Goal: Task Accomplishment & Management: Use online tool/utility

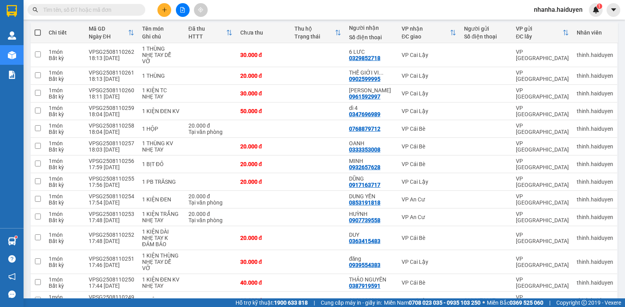
scroll to position [10, 0]
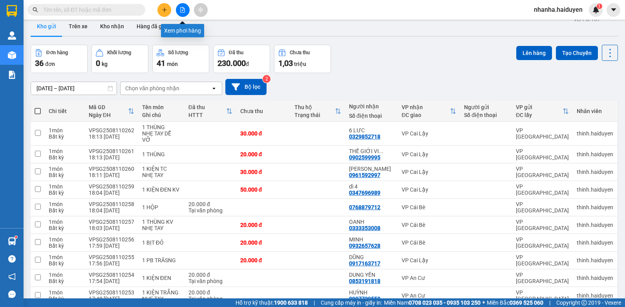
click at [186, 5] on button at bounding box center [183, 10] width 14 height 14
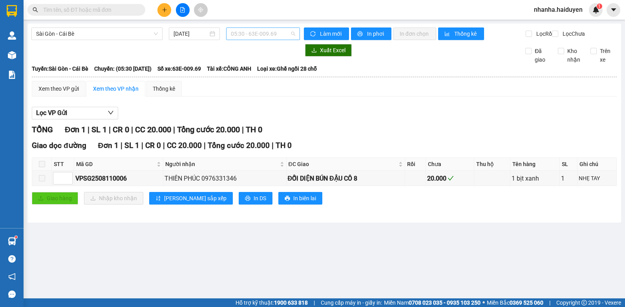
click at [259, 27] on div "05:30 - 63E-009.69" at bounding box center [263, 33] width 74 height 13
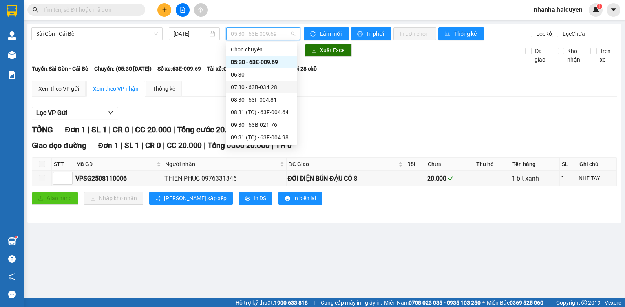
scroll to position [226, 0]
drag, startPoint x: 266, startPoint y: 134, endPoint x: 264, endPoint y: 126, distance: 8.4
click at [266, 133] on div "19:30 - 63B-021.50" at bounding box center [261, 137] width 61 height 9
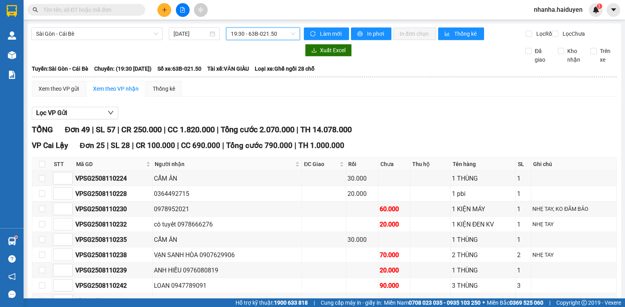
click at [251, 30] on span "19:30 - 63B-021.50" at bounding box center [263, 34] width 64 height 12
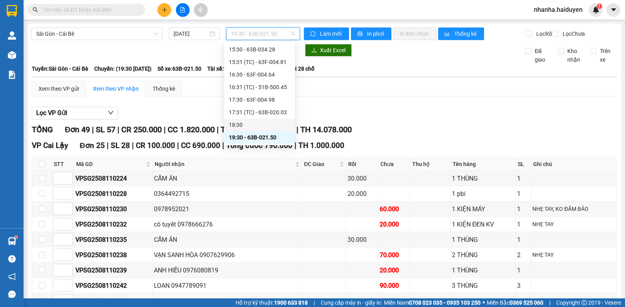
click at [262, 120] on div "18:30" at bounding box center [259, 124] width 71 height 13
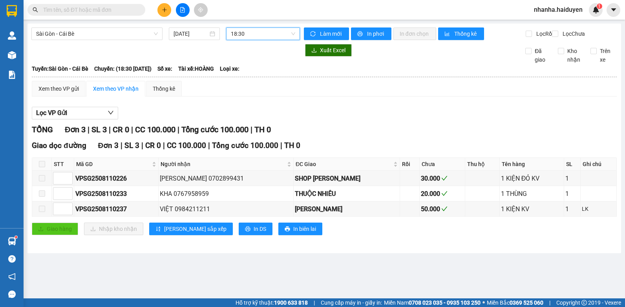
click at [267, 31] on span "18:30" at bounding box center [263, 34] width 64 height 12
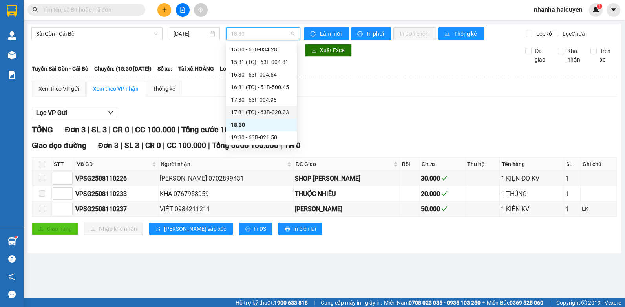
click at [270, 115] on div "17:31 (TC) - 63B-020.03" at bounding box center [261, 112] width 61 height 9
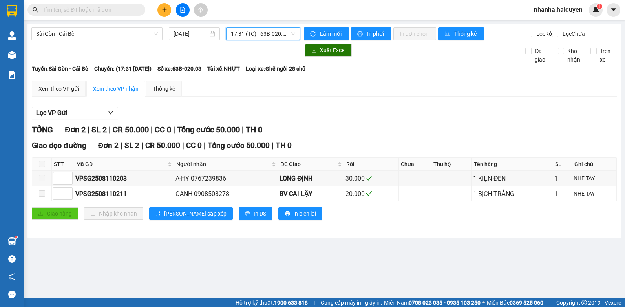
click at [282, 36] on span "17:31 (TC) - 63B-020.03" at bounding box center [263, 34] width 64 height 12
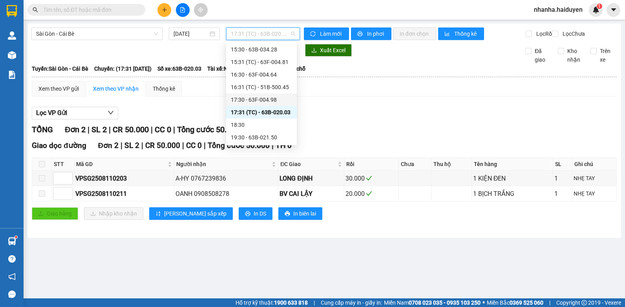
click at [268, 100] on div "17:30 - 63F-004.98" at bounding box center [261, 99] width 61 height 9
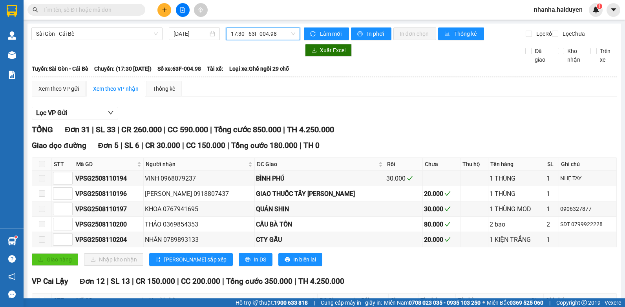
click at [256, 40] on div "Sài Gòn - Cái Bè [DATE] 17:30 17:30 - 63F-004.98" at bounding box center [165, 33] width 268 height 13
click at [268, 30] on span "17:30 - 63F-004.98" at bounding box center [263, 34] width 64 height 12
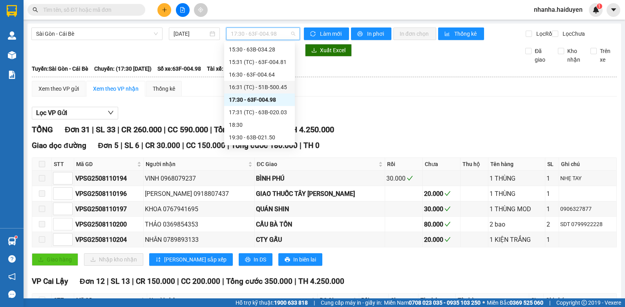
click at [269, 88] on div "16:31 (TC) - 51B-500.45" at bounding box center [259, 87] width 61 height 9
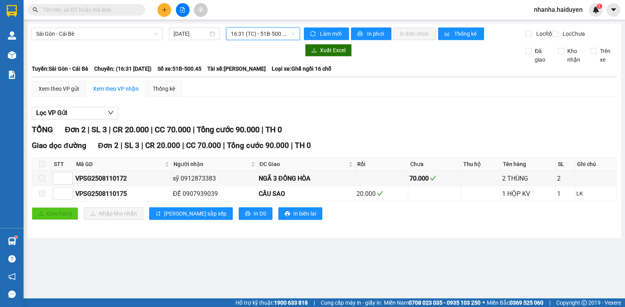
click at [274, 24] on div "[GEOGRAPHIC_DATA] - Cái Bè [DATE] 16:31 16:31 (TC) - 51B-500.45 Làm mới In phơi…" at bounding box center [323, 131] width 593 height 214
click at [277, 35] on span "16:31 (TC) - 51B-500.45" at bounding box center [263, 34] width 64 height 12
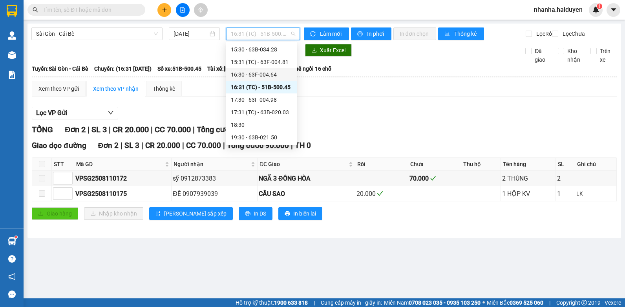
click at [267, 71] on div "16:30 - 63F-004.64" at bounding box center [261, 74] width 61 height 9
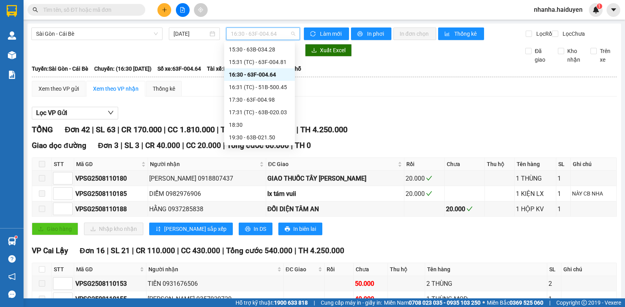
click at [262, 33] on span "16:30 - 63F-004.64" at bounding box center [263, 34] width 64 height 12
click at [272, 62] on div "15:31 (TC) - 63F-004.81" at bounding box center [259, 62] width 61 height 9
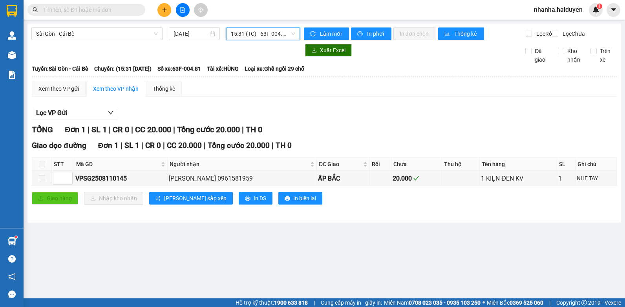
click at [271, 34] on span "15:31 (TC) - 63F-004.81" at bounding box center [263, 34] width 64 height 12
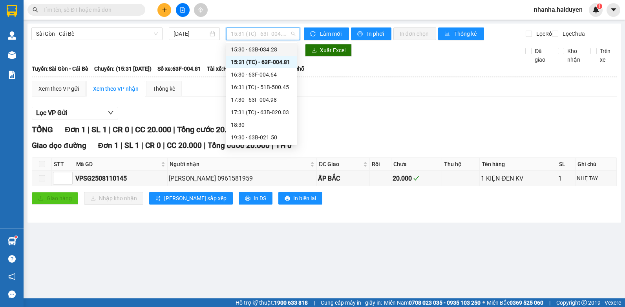
click at [277, 45] on div "15:30 - 63B-034.28" at bounding box center [261, 49] width 71 height 13
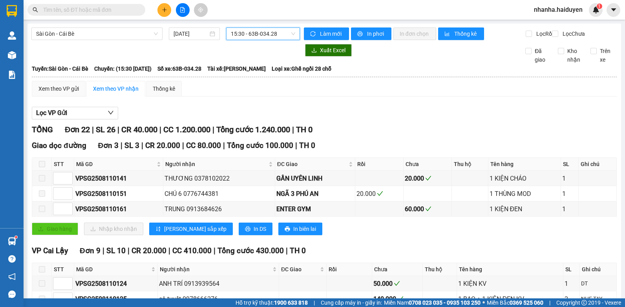
click at [272, 39] on span "15:30 - 63B-034.28" at bounding box center [263, 34] width 64 height 12
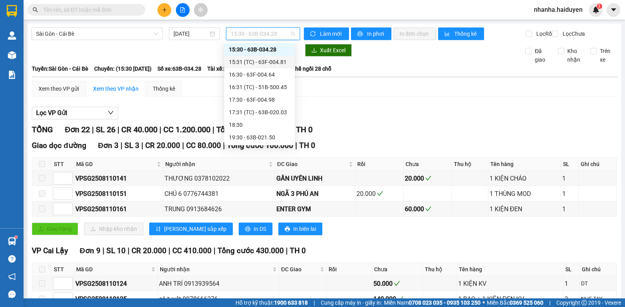
scroll to position [148, 0]
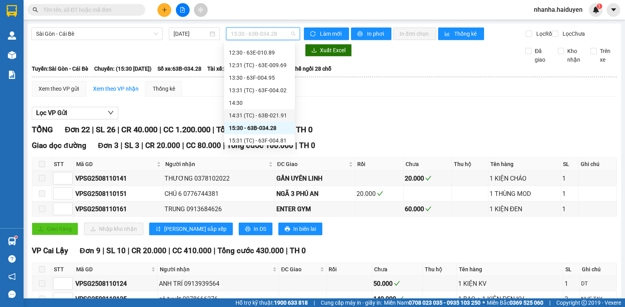
click at [266, 116] on div "14:31 (TC) - 63B-021.91" at bounding box center [259, 115] width 61 height 9
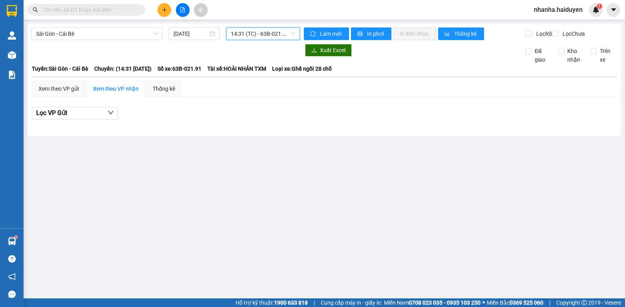
click at [265, 32] on span "14:31 (TC) - 63B-021.91" at bounding box center [263, 34] width 64 height 12
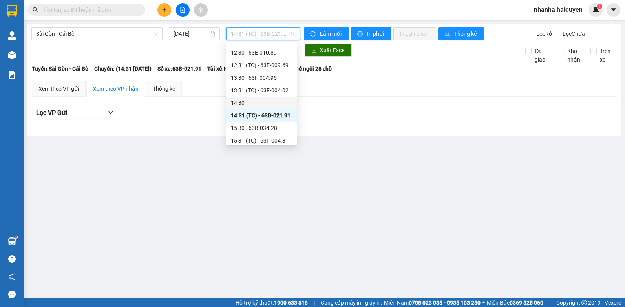
click at [272, 100] on div "14:30" at bounding box center [261, 102] width 61 height 9
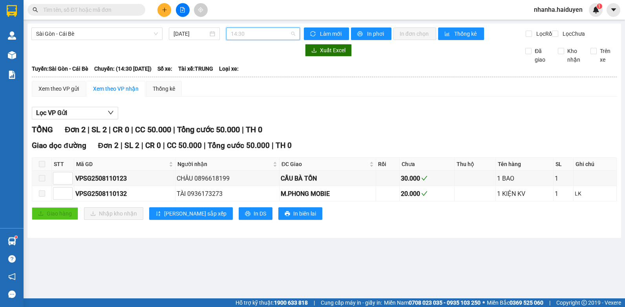
click at [266, 33] on span "14:30" at bounding box center [263, 34] width 64 height 12
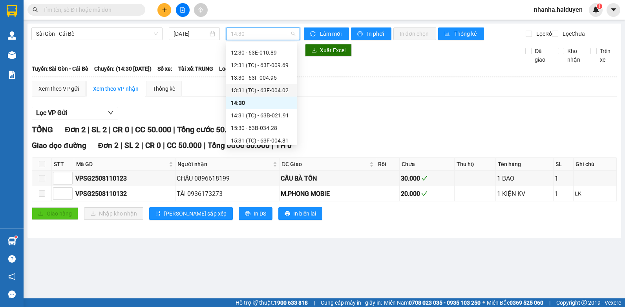
click at [261, 90] on div "13:31 (TC) - 63F-004.02" at bounding box center [261, 90] width 61 height 9
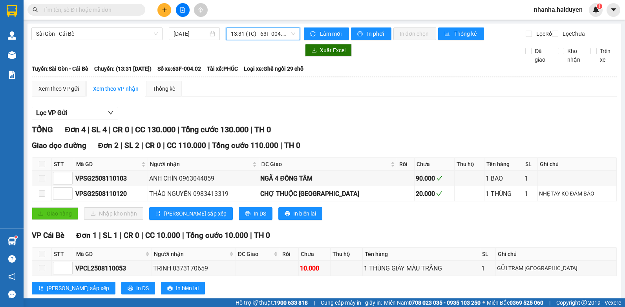
click at [266, 40] on div "Sài Gòn - Cái Bè [DATE] 13:31 13:31 (TC) - 63F-004.02" at bounding box center [165, 33] width 268 height 13
click at [269, 36] on span "13:31 (TC) - 63F-004.02" at bounding box center [263, 34] width 64 height 12
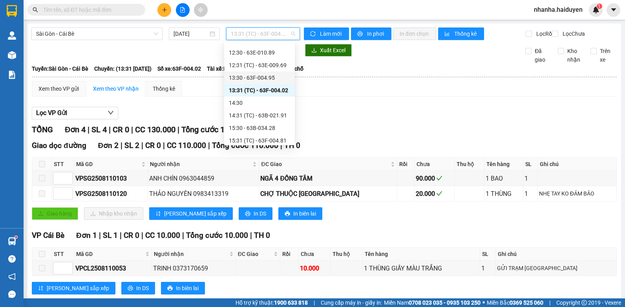
click at [272, 72] on div "13:30 - 63F-004.95" at bounding box center [259, 77] width 71 height 13
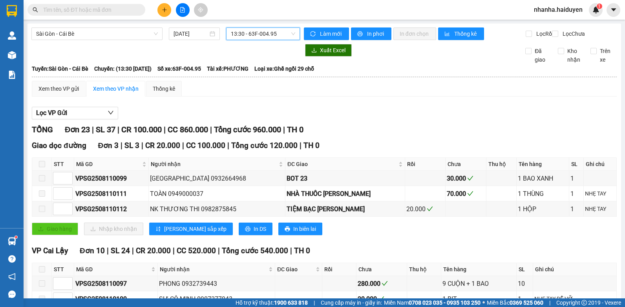
click at [266, 35] on span "13:30 - 63F-004.95" at bounding box center [263, 34] width 64 height 12
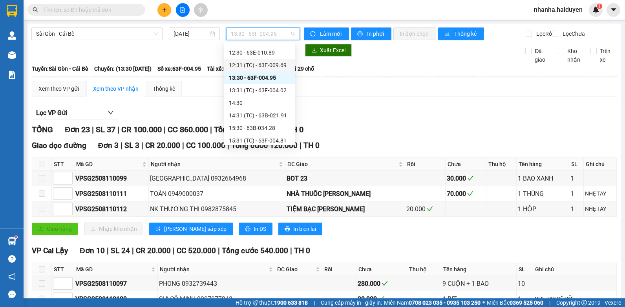
click at [267, 66] on div "12:31 (TC) - 63E-009.69" at bounding box center [259, 65] width 61 height 9
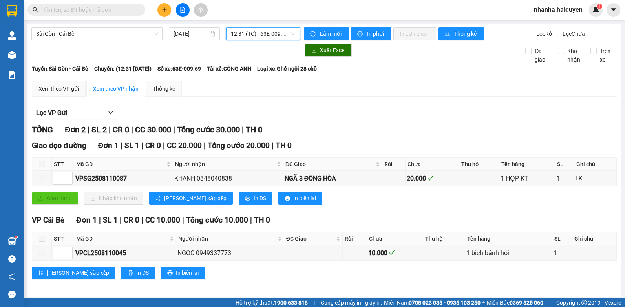
click at [268, 40] on div "Sài Gòn - Cái Bè [DATE] 12:31 12:31 (TC) - 63E-009.69" at bounding box center [165, 33] width 268 height 13
click at [272, 36] on span "12:31 (TC) - 63E-009.69" at bounding box center [263, 34] width 64 height 12
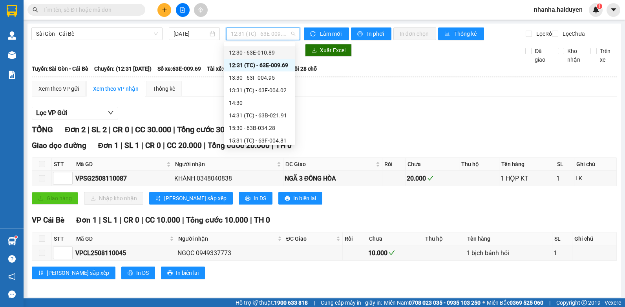
click at [271, 47] on div "12:30 - 63E-010.89" at bounding box center [259, 52] width 71 height 13
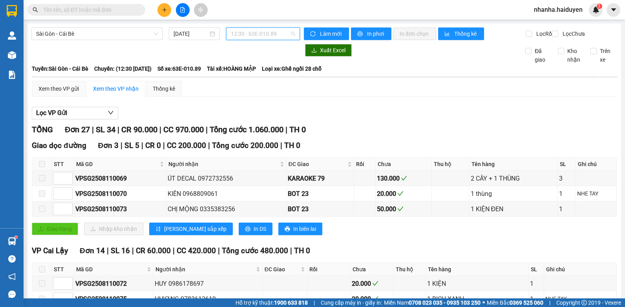
click at [279, 38] on span "12:30 - 63E-010.89" at bounding box center [263, 34] width 64 height 12
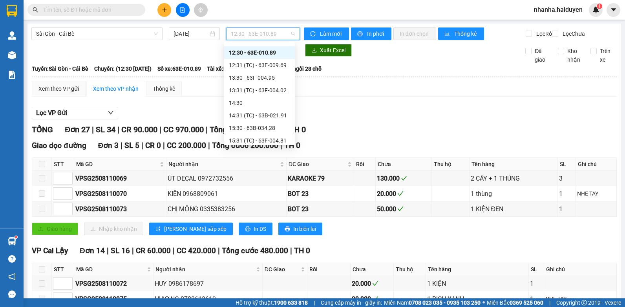
scroll to position [108, 0]
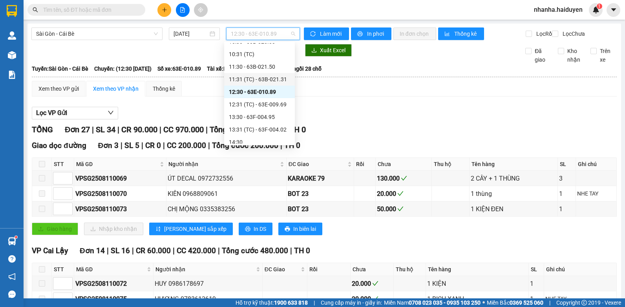
click at [274, 77] on div "11:31 (TC) - 63B-021.31" at bounding box center [259, 79] width 61 height 9
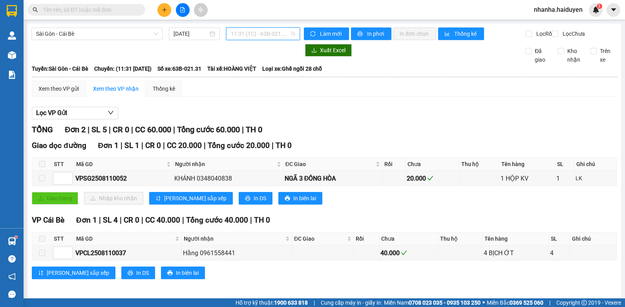
click at [272, 30] on span "11:31 (TC) - 63B-021.31" at bounding box center [263, 34] width 64 height 12
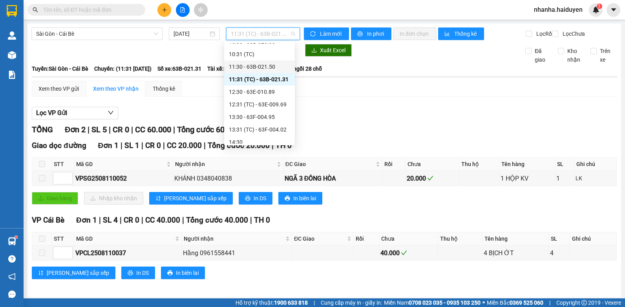
click at [271, 66] on div "11:30 - 63B-021.50" at bounding box center [259, 66] width 61 height 9
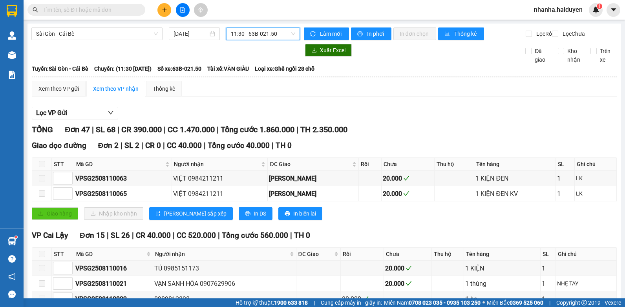
click at [279, 33] on span "11:30 - 63B-021.50" at bounding box center [263, 34] width 64 height 12
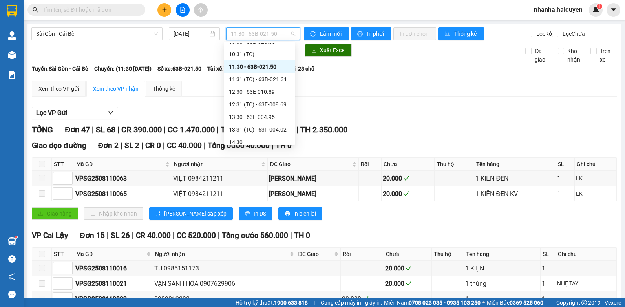
scroll to position [30, 0]
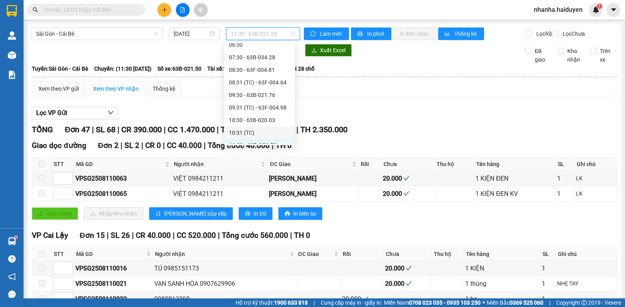
click at [273, 129] on div "10:31 (TC)" at bounding box center [259, 132] width 61 height 9
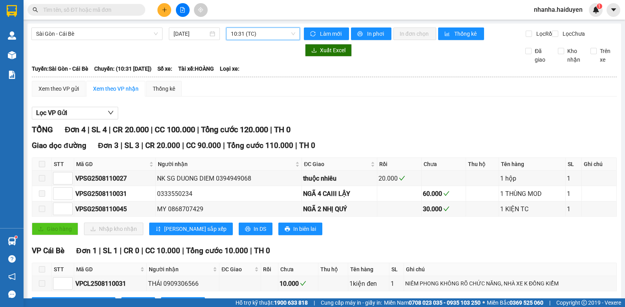
click at [276, 26] on div "[GEOGRAPHIC_DATA] - Cái Bè [DATE] 10:31 10:31 (TC) Làm mới In phơi In đơn chọn …" at bounding box center [323, 176] width 593 height 304
click at [276, 33] on span "10:31 (TC)" at bounding box center [263, 34] width 64 height 12
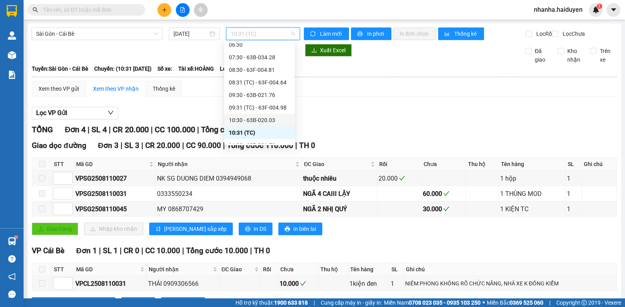
click at [281, 119] on div "10:30 - 63B-020.03" at bounding box center [259, 120] width 61 height 9
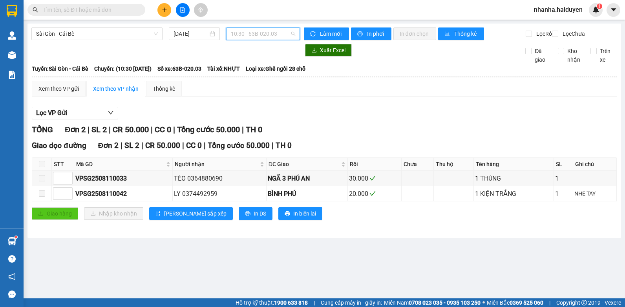
click at [278, 29] on span "10:30 - 63B-020.03" at bounding box center [263, 34] width 64 height 12
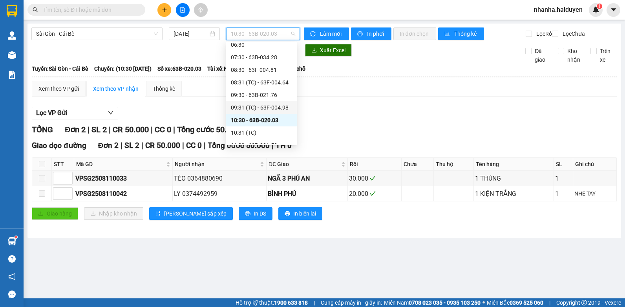
click at [276, 102] on div "09:31 (TC) - 63F-004.98" at bounding box center [261, 107] width 71 height 13
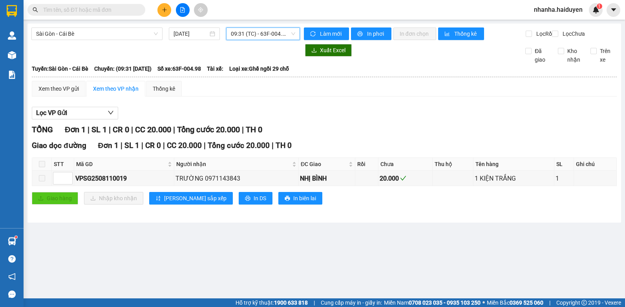
click at [277, 38] on span "09:31 (TC) - 63F-004.98" at bounding box center [263, 34] width 64 height 12
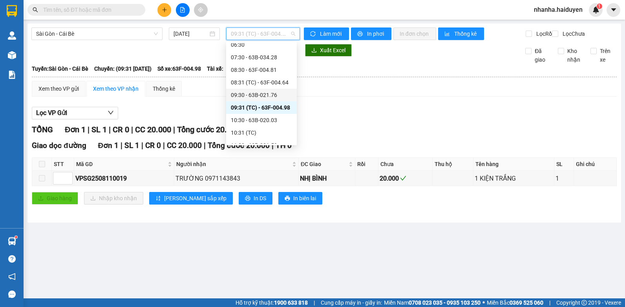
click at [279, 95] on div "09:30 - 63B-021.76" at bounding box center [261, 95] width 61 height 9
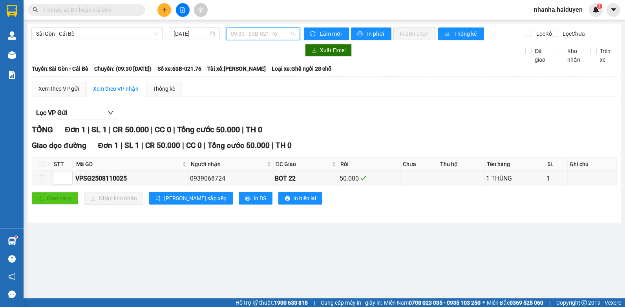
click at [273, 38] on span "09:30 - 63B-021.76" at bounding box center [263, 34] width 64 height 12
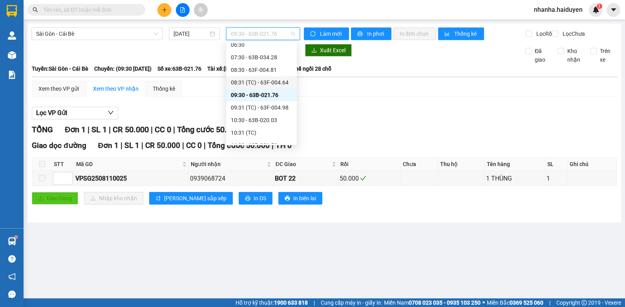
click at [273, 77] on div "08:31 (TC) - 63F-004.64" at bounding box center [261, 82] width 71 height 13
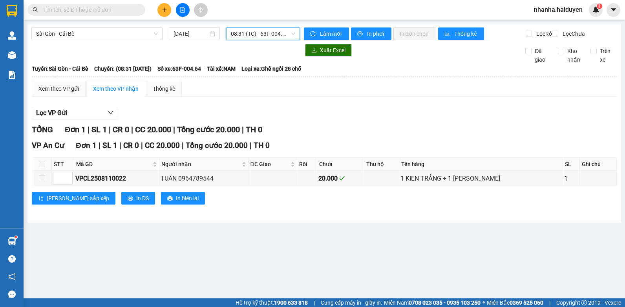
click at [278, 38] on span "08:31 (TC) - 63F-004.64" at bounding box center [263, 34] width 64 height 12
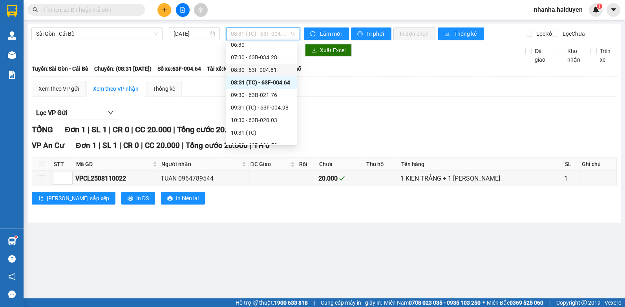
click at [281, 67] on div "08:30 - 63F-004.81" at bounding box center [261, 70] width 61 height 9
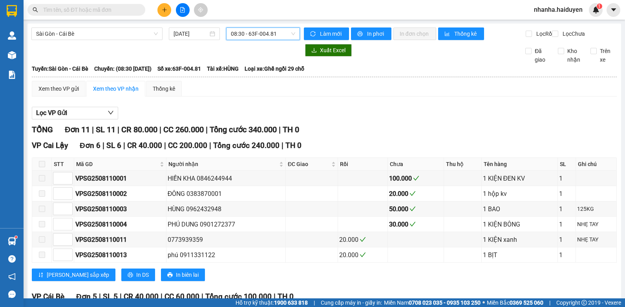
click at [274, 31] on span "08:30 - 63F-004.81" at bounding box center [263, 34] width 64 height 12
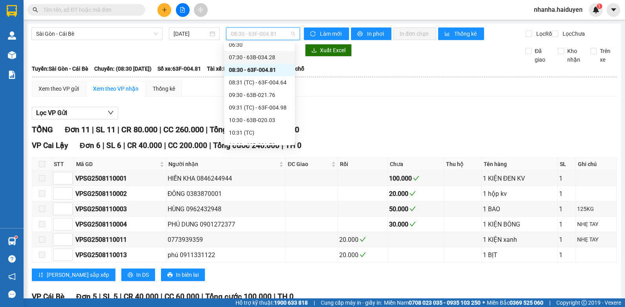
click at [274, 52] on div "07:30 - 63B-034.28" at bounding box center [259, 57] width 71 height 13
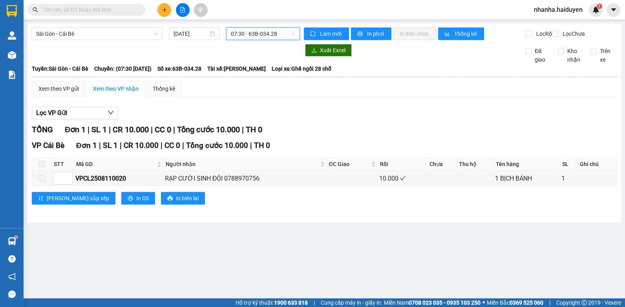
click at [278, 35] on span "07:30 - 63B-034.28" at bounding box center [263, 34] width 64 height 12
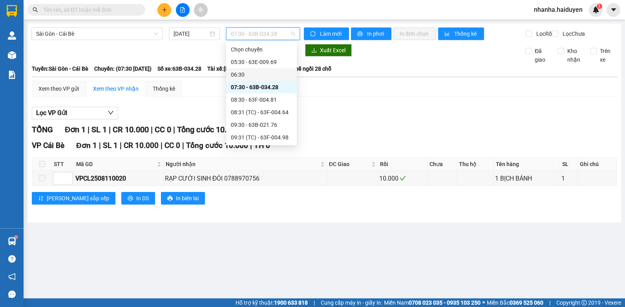
click at [261, 75] on div "06:30" at bounding box center [261, 74] width 61 height 9
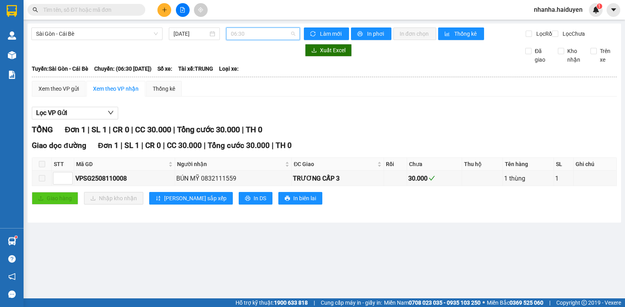
click at [270, 31] on span "06:30" at bounding box center [263, 34] width 64 height 12
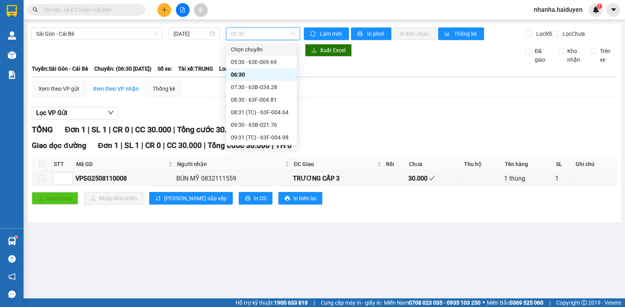
click at [266, 58] on div "Chọn chuyến 05:30 - 63E-009.69 06:30 07:30 - 63B-034.28 08:30 - 63F-004.81 08:3…" at bounding box center [261, 206] width 71 height 326
click at [255, 62] on div "05:30 - 63E-009.69" at bounding box center [261, 62] width 61 height 9
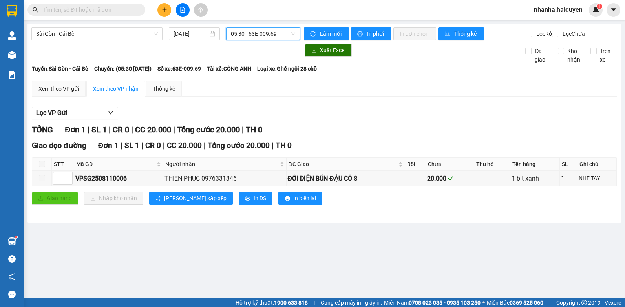
click at [259, 32] on span "05:30 - 63E-009.69" at bounding box center [263, 34] width 64 height 12
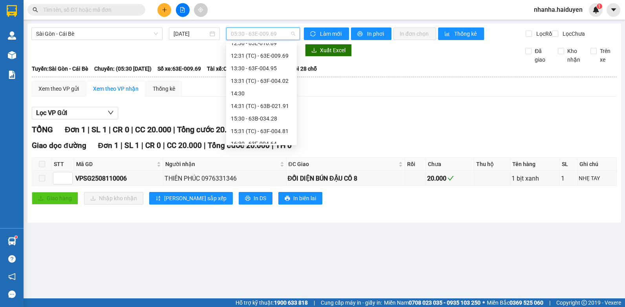
scroll to position [226, 0]
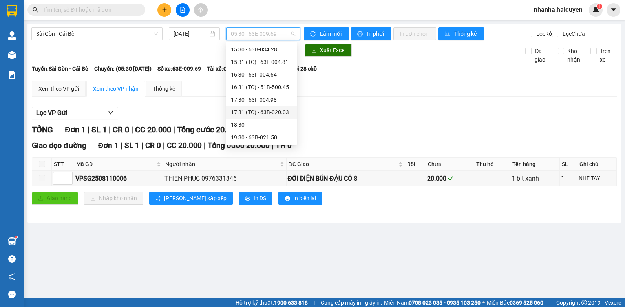
click at [268, 108] on div "17:31 (TC) - 63B-020.03" at bounding box center [261, 112] width 71 height 13
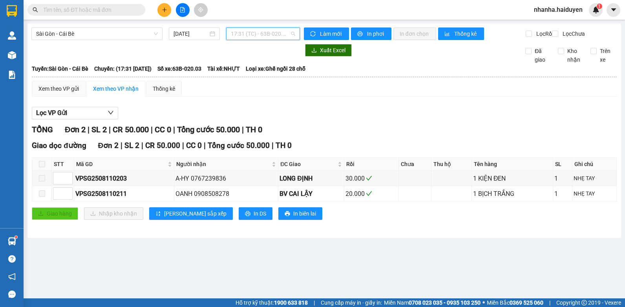
click at [247, 36] on span "17:31 (TC) - 63B-020.03" at bounding box center [263, 34] width 64 height 12
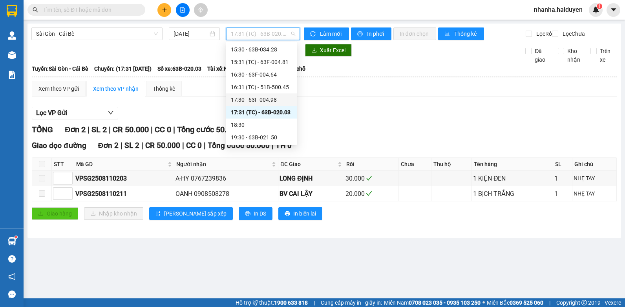
click at [246, 102] on div "17:30 - 63F-004.98" at bounding box center [261, 99] width 61 height 9
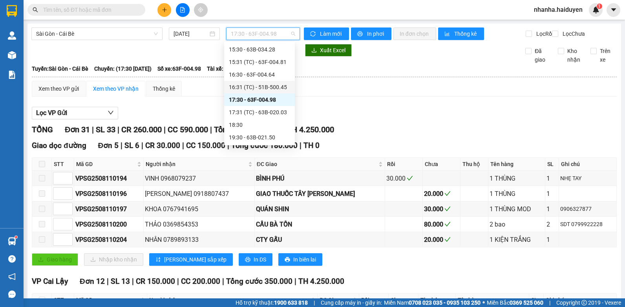
click at [259, 89] on div "16:31 (TC) - 51B-500.45" at bounding box center [259, 87] width 61 height 9
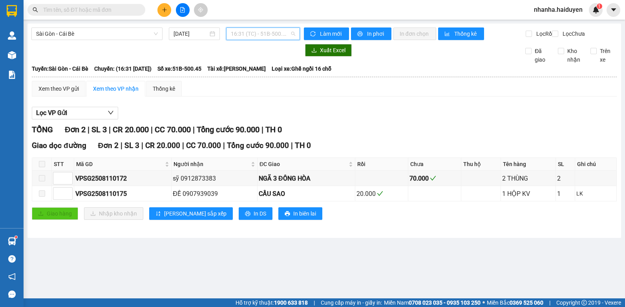
click at [259, 34] on span "16:31 (TC) - 51B-500.45" at bounding box center [263, 34] width 64 height 12
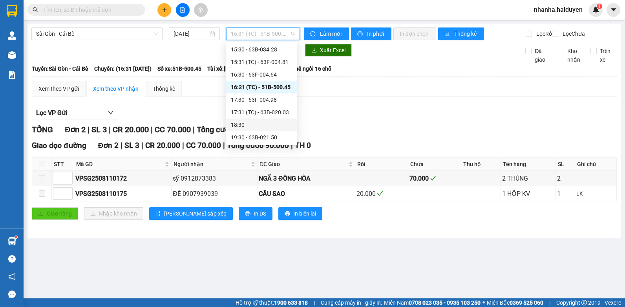
click at [488, 97] on div "Xem theo VP gửi Xem theo VP nhận Thống kê" at bounding box center [324, 89] width 585 height 16
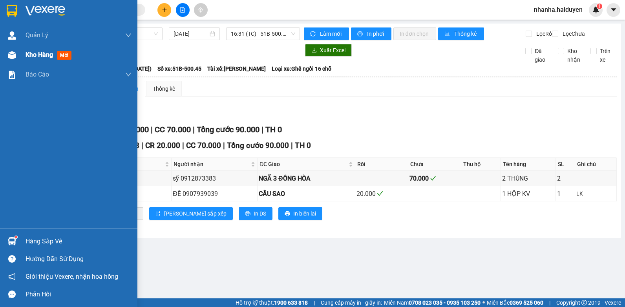
click at [41, 59] on div "Kho hàng mới" at bounding box center [50, 55] width 49 height 10
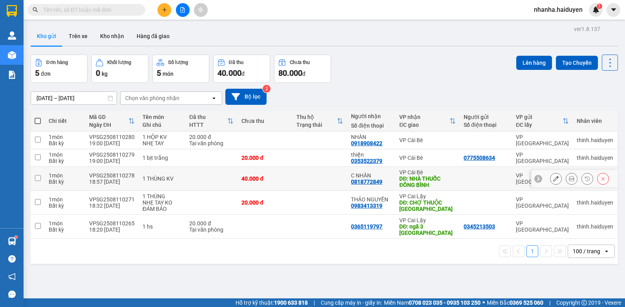
scroll to position [36, 0]
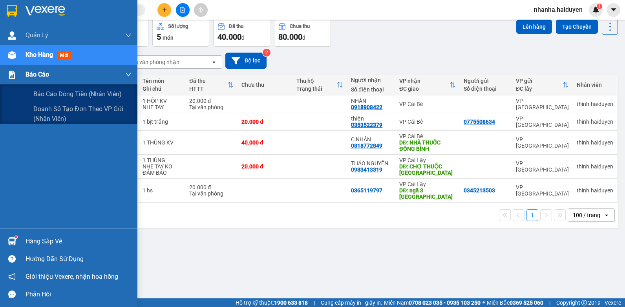
click at [1, 74] on div "Báo cáo" at bounding box center [68, 75] width 137 height 20
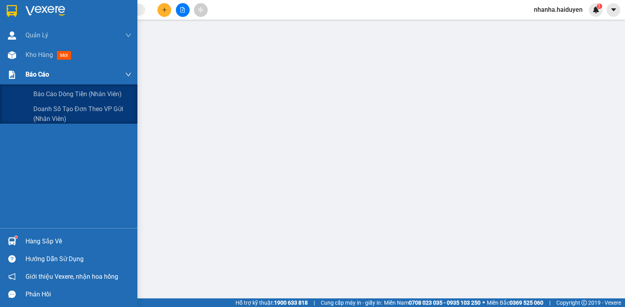
click at [24, 66] on div "Báo cáo" at bounding box center [68, 75] width 137 height 20
click at [41, 99] on span "Báo cáo dòng tiền (nhân viên)" at bounding box center [77, 94] width 89 height 10
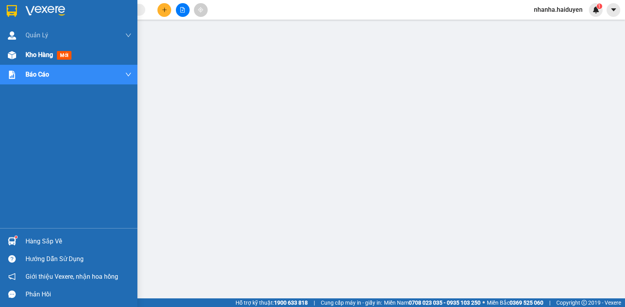
click at [17, 49] on div at bounding box center [12, 55] width 14 height 14
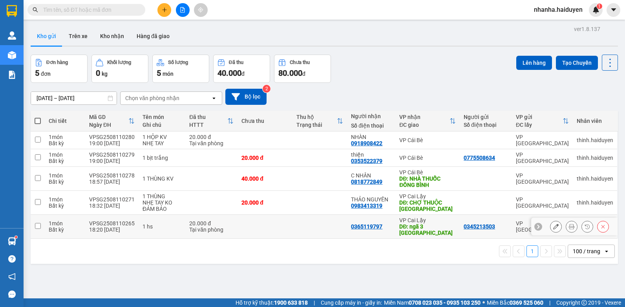
click at [292, 231] on td at bounding box center [319, 227] width 55 height 24
checkbox input "true"
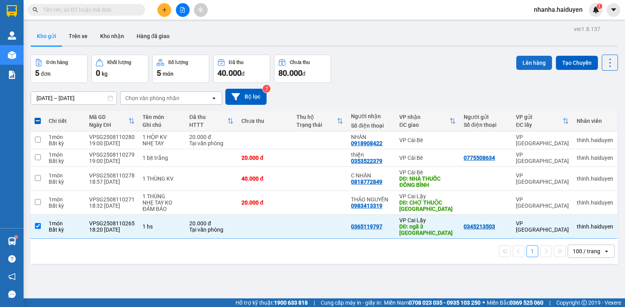
click at [522, 58] on button "Lên hàng" at bounding box center [534, 63] width 36 height 14
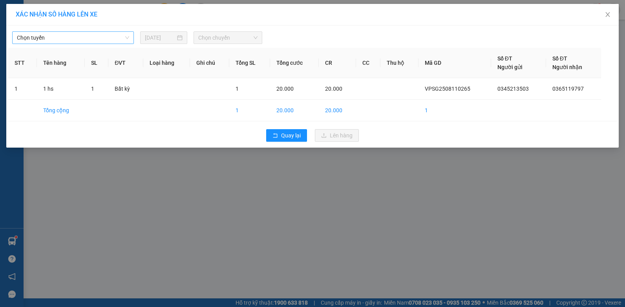
click at [99, 31] on div "Chọn tuyến" at bounding box center [73, 37] width 122 height 13
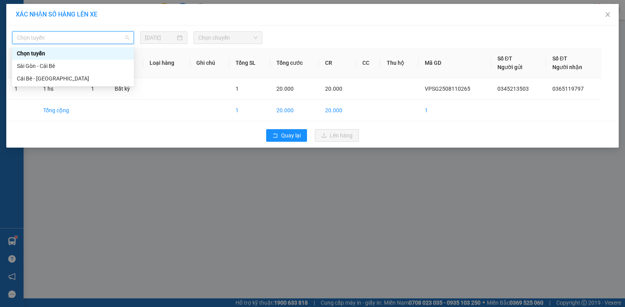
click at [99, 32] on span "Chọn tuyến" at bounding box center [73, 38] width 112 height 12
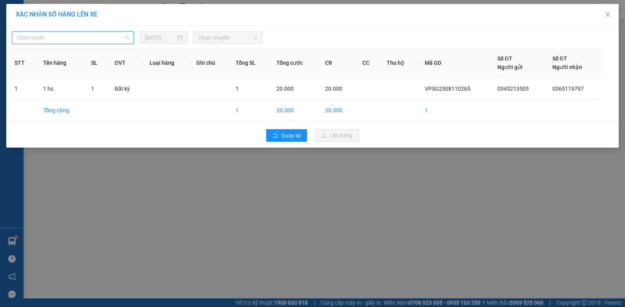
click at [98, 33] on span "Chọn tuyến" at bounding box center [73, 38] width 112 height 12
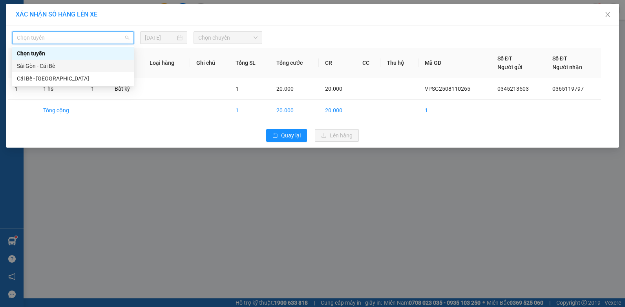
click at [75, 66] on div "Sài Gòn - Cái Bè" at bounding box center [73, 66] width 112 height 9
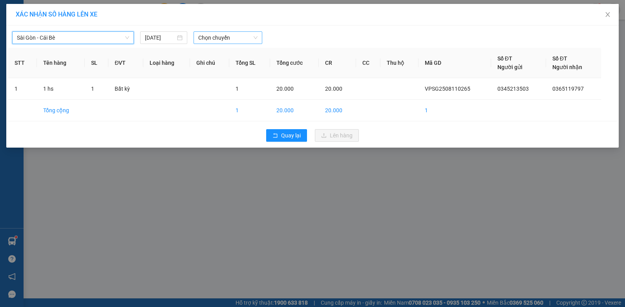
click at [231, 38] on span "Chọn chuyến" at bounding box center [227, 38] width 59 height 12
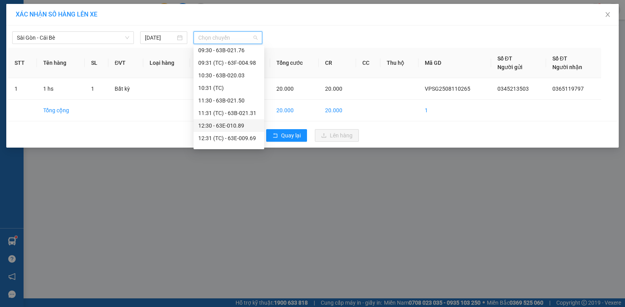
scroll to position [226, 0]
click at [229, 128] on div "18:30" at bounding box center [228, 128] width 61 height 9
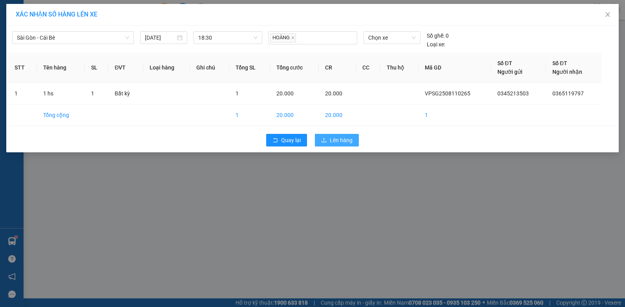
click at [331, 138] on span "Lên hàng" at bounding box center [341, 140] width 23 height 9
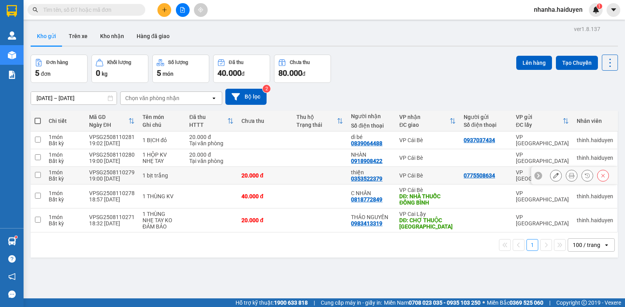
scroll to position [36, 0]
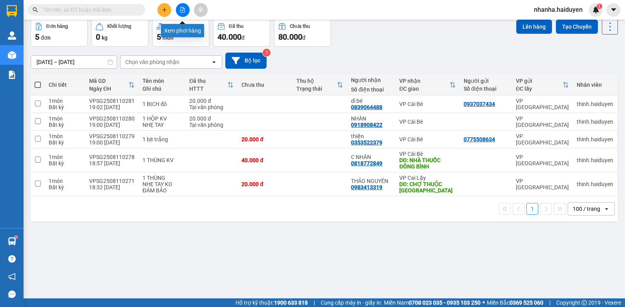
click at [180, 9] on icon "file-add" at bounding box center [182, 9] width 5 height 5
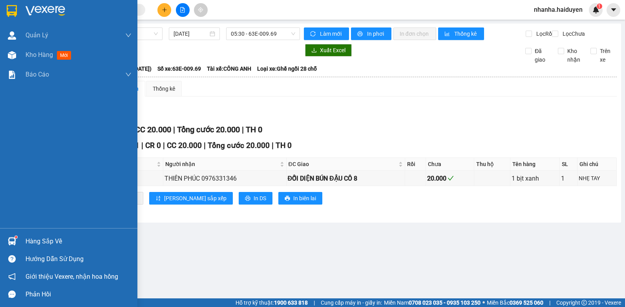
click at [15, 86] on div "Quản [PERSON_NAME] lý thu hộ Kho hàng mới Báo cáo Báo cáo dòng tiền (nhân viên)…" at bounding box center [68, 127] width 137 height 202
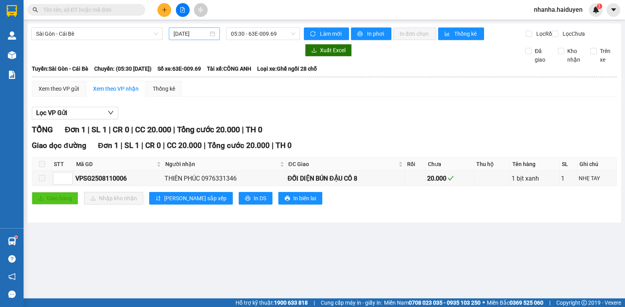
click at [181, 36] on input "[DATE]" at bounding box center [190, 33] width 35 height 9
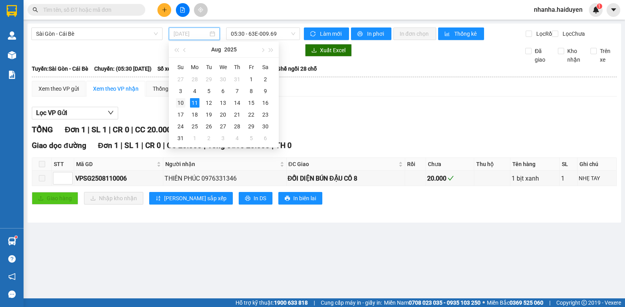
click at [177, 103] on div "10" at bounding box center [180, 102] width 9 height 9
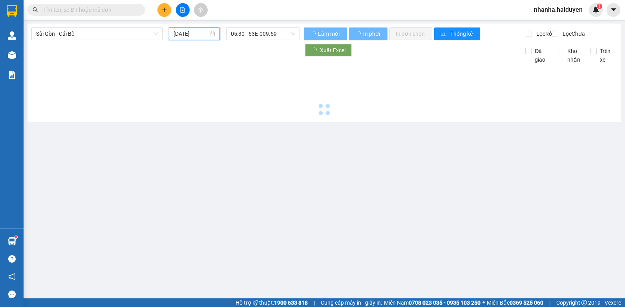
type input "[DATE]"
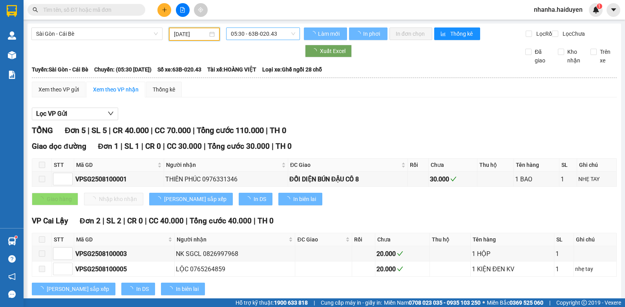
click at [272, 41] on div "Sài Gòn - Cái Bè [DATE] 05:30 - 63B-020.43" at bounding box center [165, 33] width 268 height 13
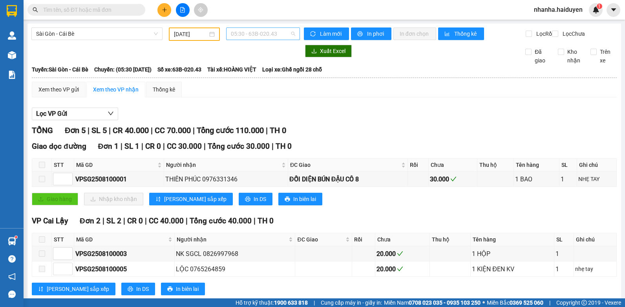
click at [277, 32] on span "05:30 - 63B-020.43" at bounding box center [263, 34] width 64 height 12
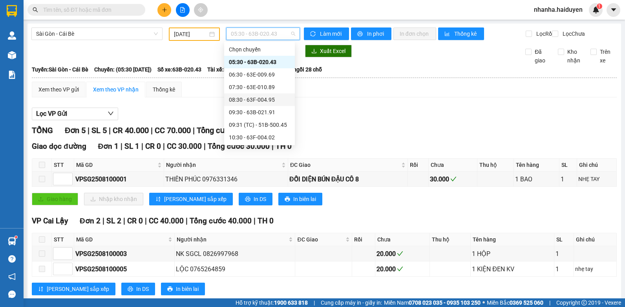
scroll to position [138, 0]
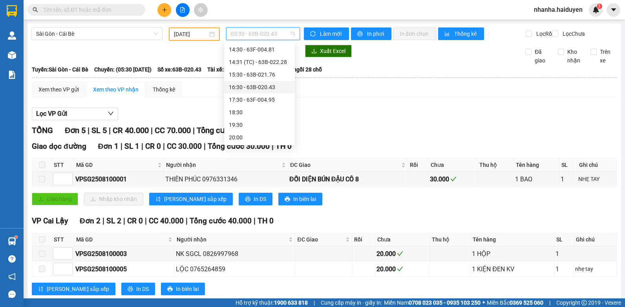
click at [268, 90] on div "16:30 - 63B-020.43" at bounding box center [259, 87] width 61 height 9
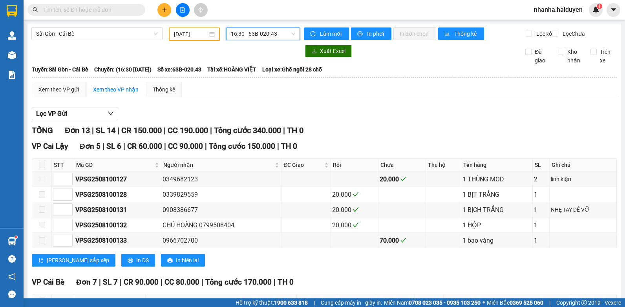
click at [261, 27] on div "16:30 - 63B-020.43" at bounding box center [263, 33] width 74 height 13
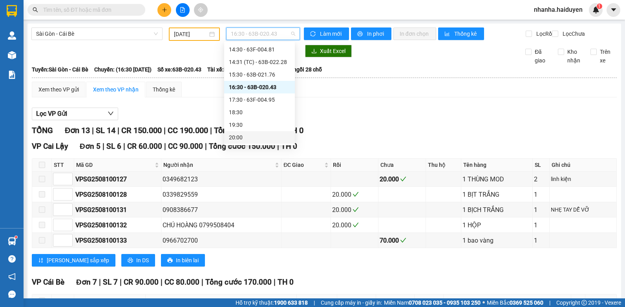
click at [247, 139] on div "20:00" at bounding box center [259, 137] width 61 height 9
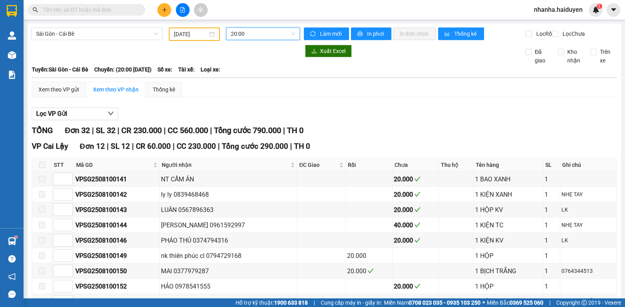
click at [265, 31] on span "20:00" at bounding box center [263, 34] width 64 height 12
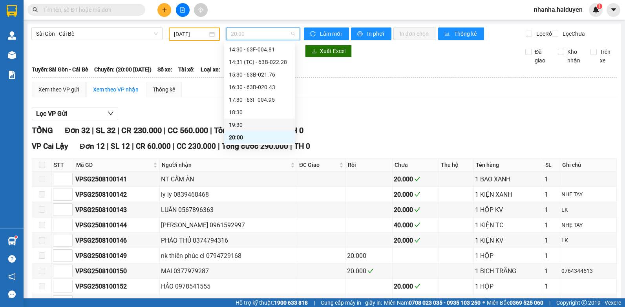
click at [263, 124] on div "19:30" at bounding box center [259, 124] width 61 height 9
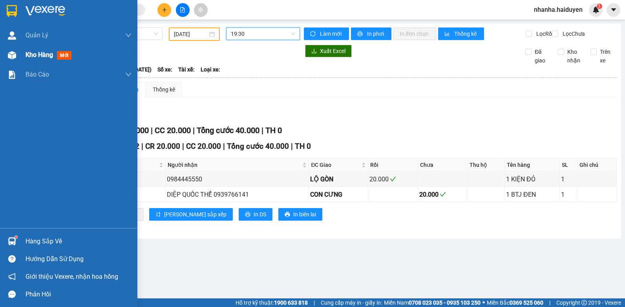
click at [6, 53] on div at bounding box center [12, 55] width 14 height 14
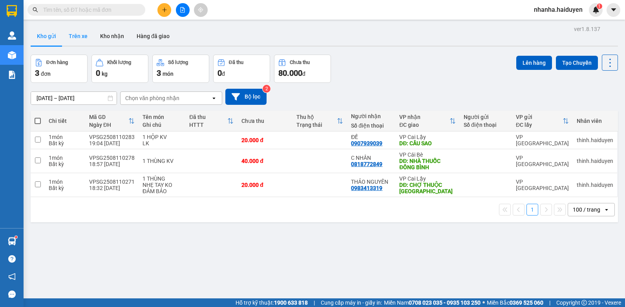
click at [85, 36] on button "Trên xe" at bounding box center [77, 36] width 31 height 19
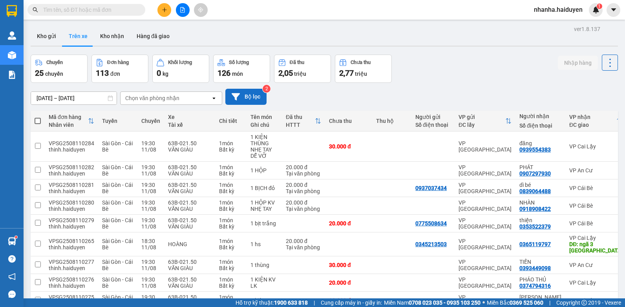
click at [248, 95] on button "Bộ lọc" at bounding box center [245, 97] width 41 height 16
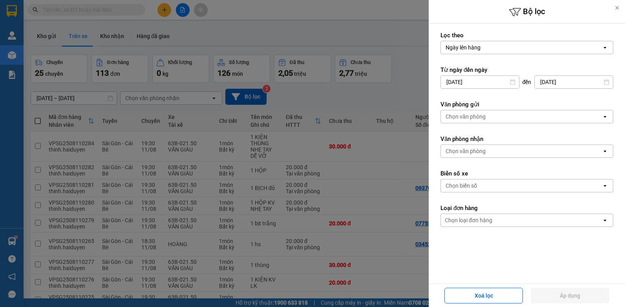
click at [465, 117] on div "Chọn văn phòng" at bounding box center [465, 117] width 40 height 8
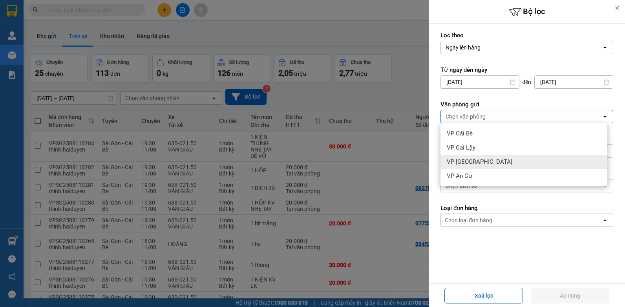
click at [470, 159] on span "VP [GEOGRAPHIC_DATA]" at bounding box center [480, 162] width 66 height 8
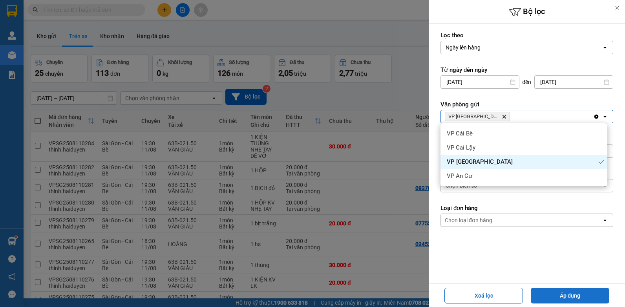
click at [582, 301] on button "Áp dụng" at bounding box center [569, 296] width 78 height 16
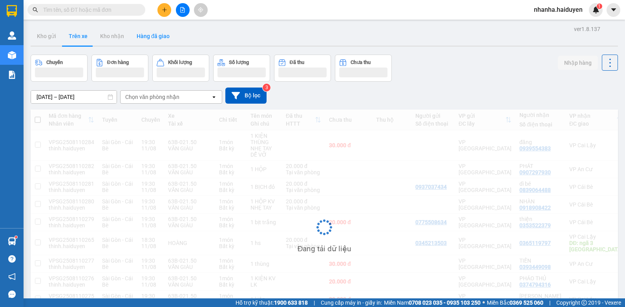
click at [131, 42] on button "Hàng đã giao" at bounding box center [153, 36] width 46 height 19
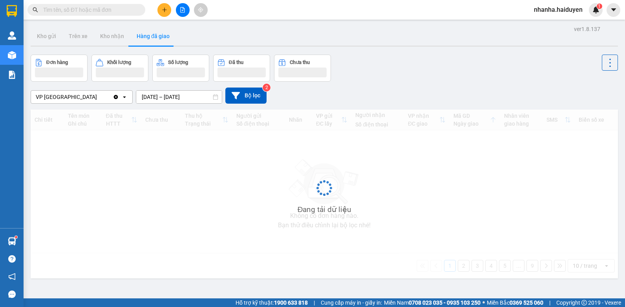
click at [131, 42] on button "Hàng đã giao" at bounding box center [153, 36] width 46 height 19
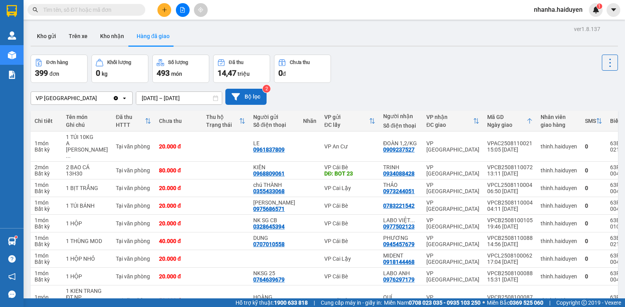
click at [256, 94] on button "Bộ lọc" at bounding box center [245, 97] width 41 height 16
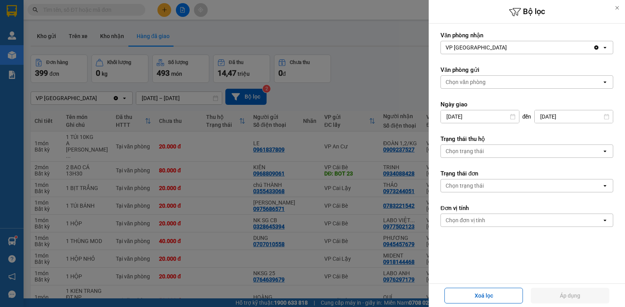
click at [463, 155] on div "Chọn trạng thái" at bounding box center [521, 151] width 161 height 13
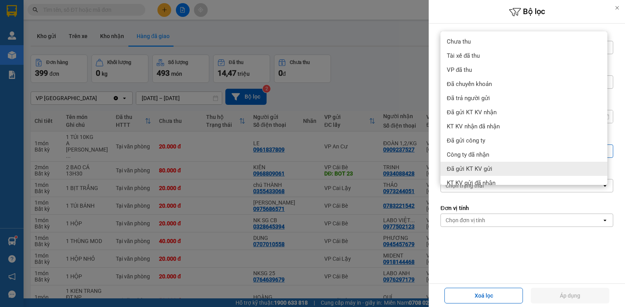
click at [367, 64] on div at bounding box center [312, 153] width 625 height 307
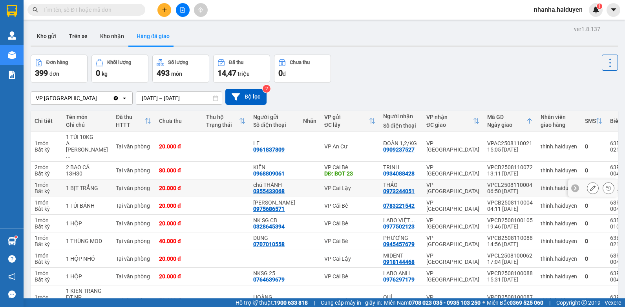
scroll to position [89, 0]
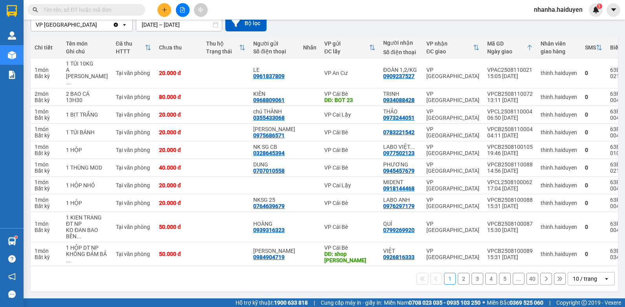
click at [578, 275] on div "10 / trang" at bounding box center [584, 279] width 24 height 8
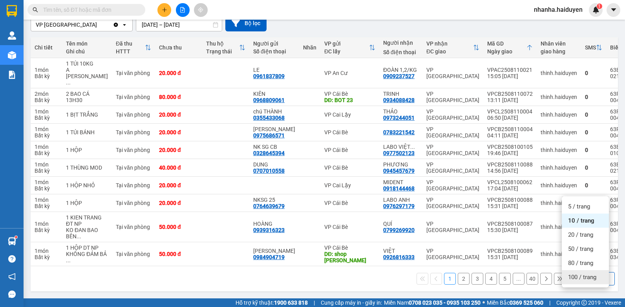
click at [582, 273] on span "100 / trang" at bounding box center [582, 277] width 28 height 8
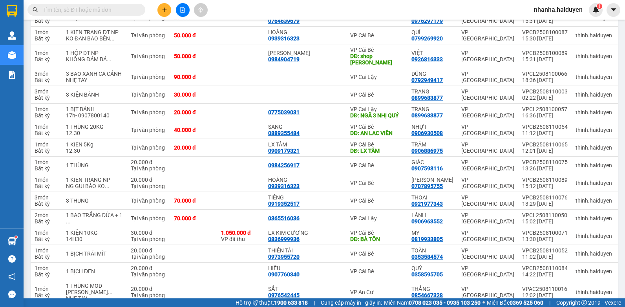
scroll to position [0, 0]
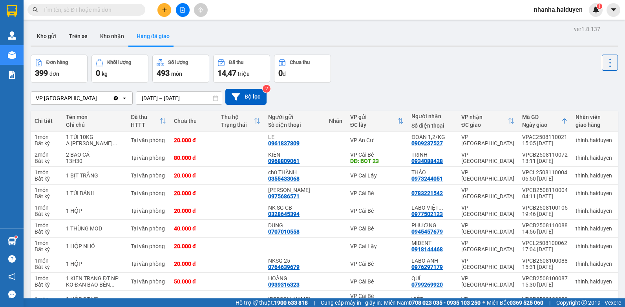
click at [91, 99] on div "VP [GEOGRAPHIC_DATA]" at bounding box center [72, 98] width 82 height 13
click at [448, 57] on div "Đơn hàng 399 đơn Khối lượng 0 kg Số lượng 493 món Đã thu 14,47 triệu Chưa thu 0…" at bounding box center [324, 69] width 587 height 28
click at [72, 29] on button "Trên xe" at bounding box center [77, 36] width 31 height 19
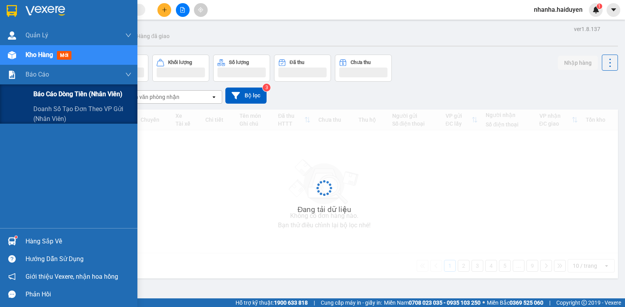
click at [38, 97] on span "Báo cáo dòng tiền (nhân viên)" at bounding box center [77, 94] width 89 height 10
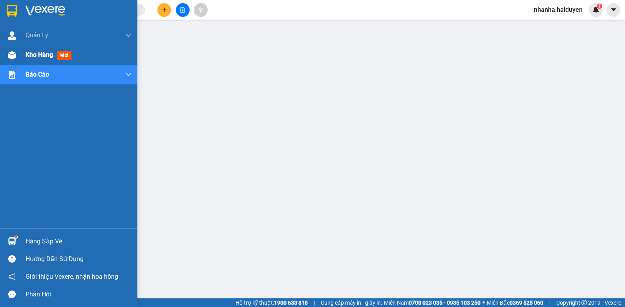
click at [20, 58] on div "Kho hàng mới" at bounding box center [68, 55] width 137 height 20
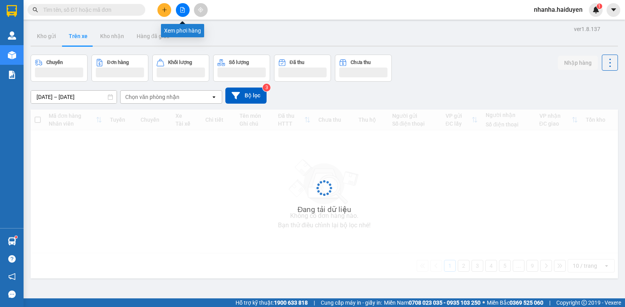
click at [183, 8] on icon "file-add" at bounding box center [182, 9] width 5 height 5
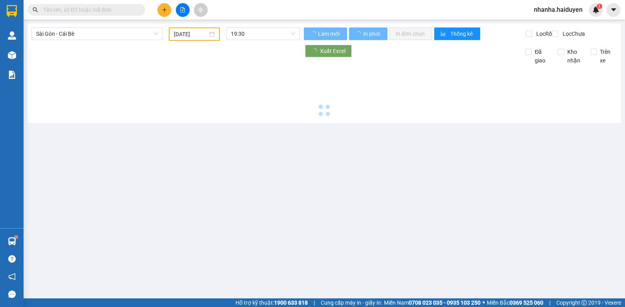
type input "[DATE]"
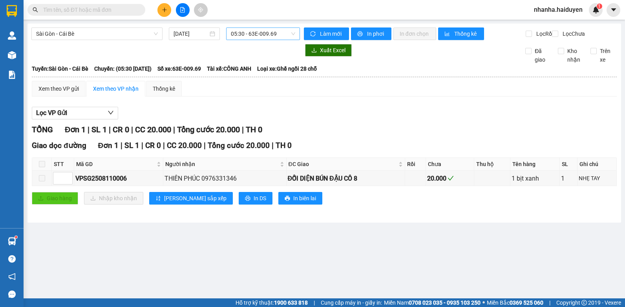
click at [229, 38] on div "05:30 - 63E-009.69" at bounding box center [263, 33] width 74 height 13
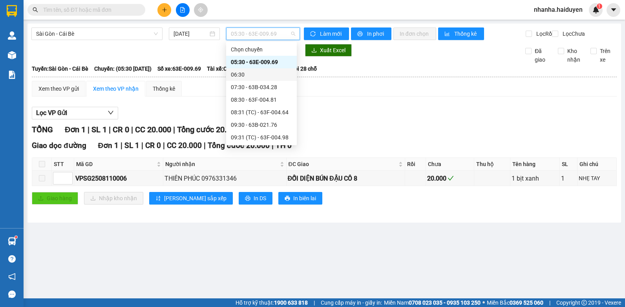
click at [246, 74] on div "06:30" at bounding box center [261, 74] width 61 height 9
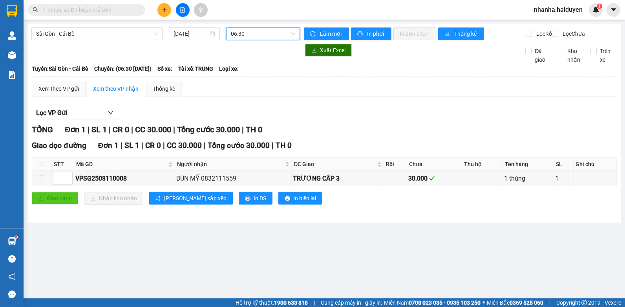
click at [248, 29] on span "06:30" at bounding box center [263, 34] width 64 height 12
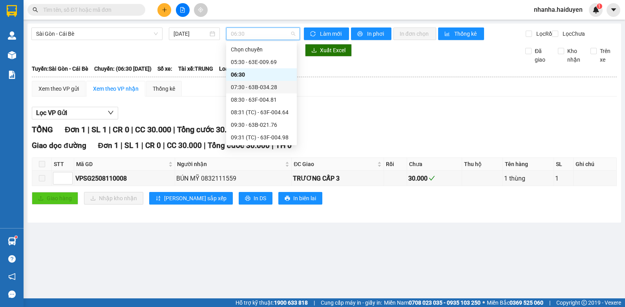
click at [266, 87] on div "07:30 - 63B-034.28" at bounding box center [261, 87] width 61 height 9
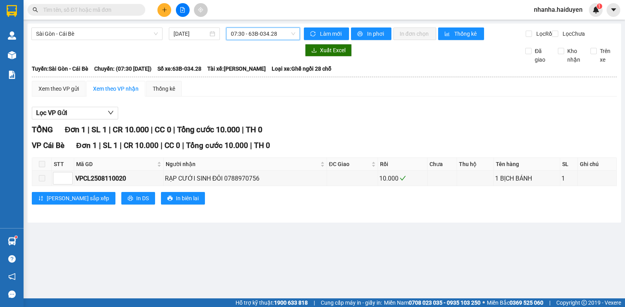
click at [268, 29] on span "07:30 - 63B-034.28" at bounding box center [263, 34] width 64 height 12
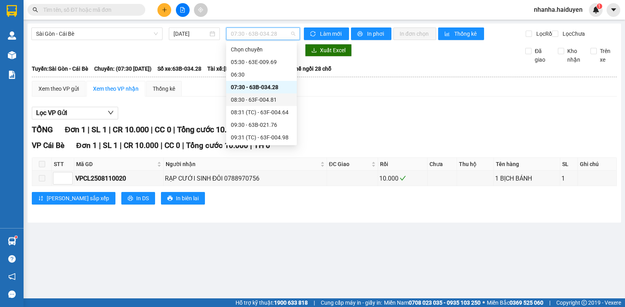
click at [257, 99] on div "08:30 - 63F-004.81" at bounding box center [261, 99] width 61 height 9
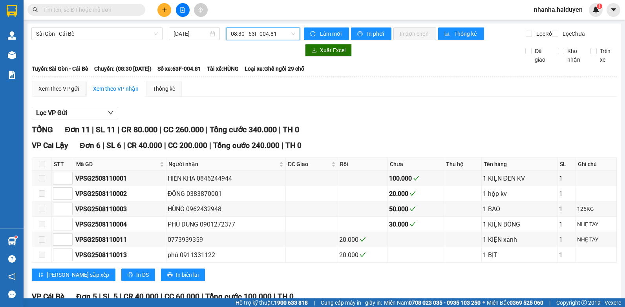
click at [264, 39] on span "08:30 - 63F-004.81" at bounding box center [263, 34] width 64 height 12
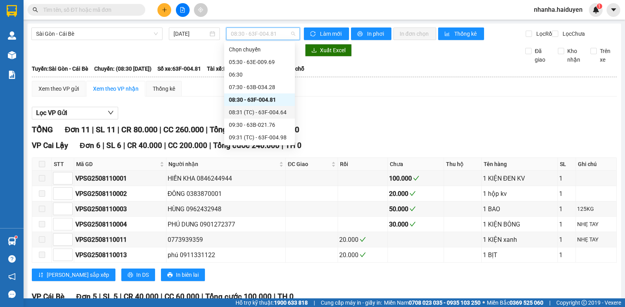
click at [257, 113] on div "08:31 (TC) - 63F-004.64" at bounding box center [259, 112] width 61 height 9
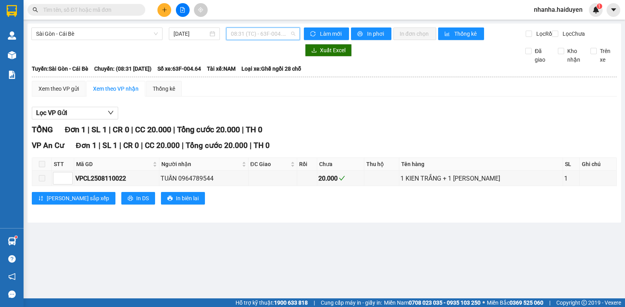
click at [242, 36] on span "08:31 (TC) - 63F-004.64" at bounding box center [263, 34] width 64 height 12
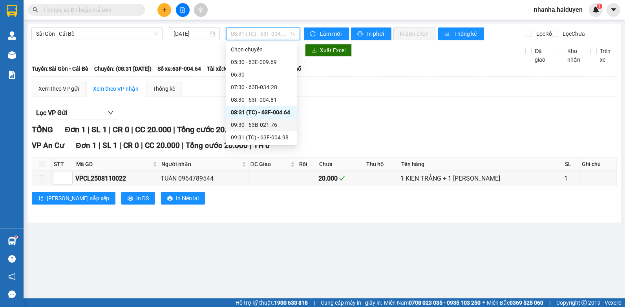
click at [266, 125] on div "09:30 - 63B-021.76" at bounding box center [261, 124] width 61 height 9
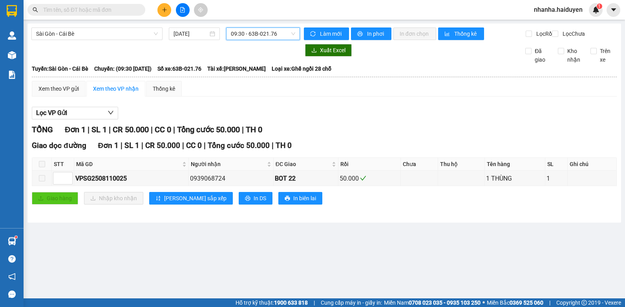
click at [261, 36] on span "09:30 - 63B-021.76" at bounding box center [263, 34] width 64 height 12
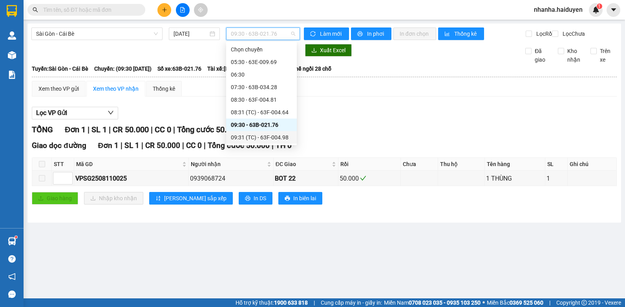
click at [252, 135] on div "09:31 (TC) - 63F-004.98" at bounding box center [261, 137] width 61 height 9
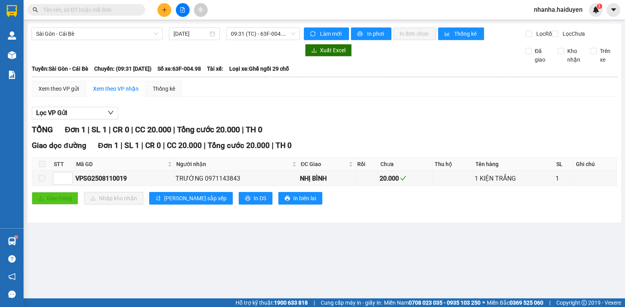
click at [243, 27] on div "[GEOGRAPHIC_DATA] - Cái Bè [DATE] 09:31 (TC) - 63F-004.98 Làm mới In phơi In đơ…" at bounding box center [323, 123] width 593 height 199
click at [244, 33] on span "09:31 (TC) - 63F-004.98" at bounding box center [263, 34] width 64 height 12
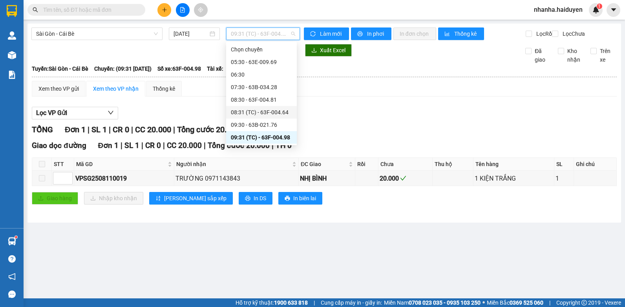
scroll to position [78, 0]
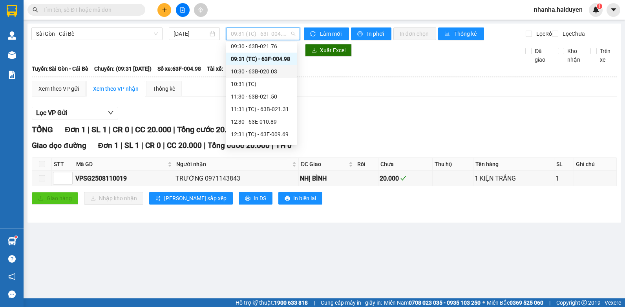
click at [262, 70] on div "10:30 - 63B-020.03" at bounding box center [261, 71] width 61 height 9
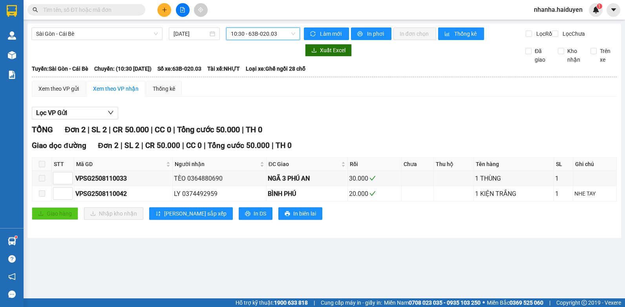
click at [256, 32] on span "10:30 - 63B-020.03" at bounding box center [263, 34] width 64 height 12
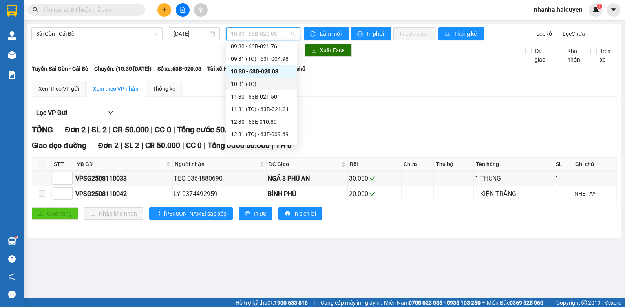
click at [237, 82] on div "10:31 (TC)" at bounding box center [261, 84] width 61 height 9
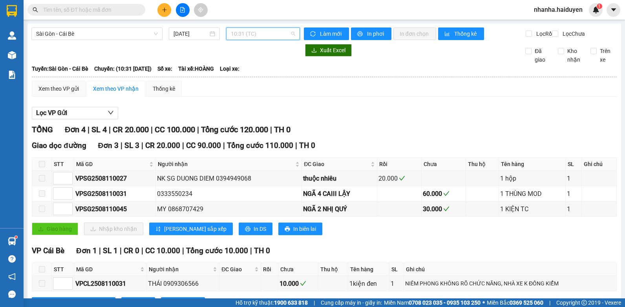
drag, startPoint x: 240, startPoint y: 30, endPoint x: 241, endPoint y: 43, distance: 13.0
click at [239, 30] on span "10:31 (TC)" at bounding box center [263, 34] width 64 height 12
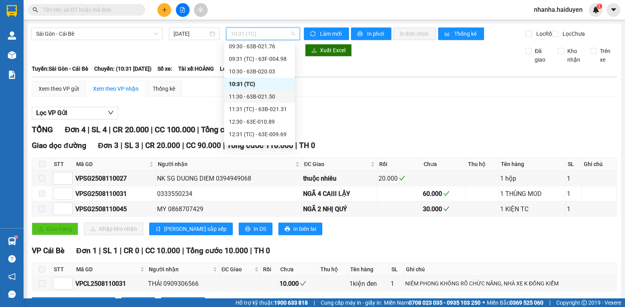
click at [255, 101] on div "11:30 - 63B-021.50" at bounding box center [259, 96] width 71 height 13
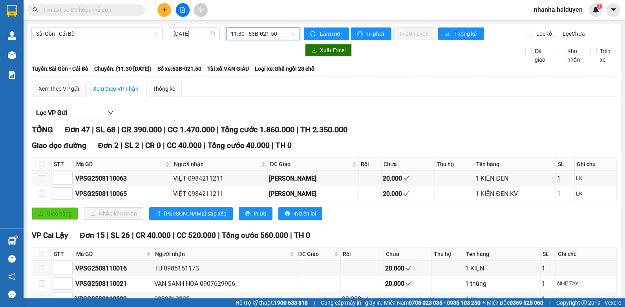
click at [263, 27] on div "11:30 - 63B-021.50" at bounding box center [263, 33] width 74 height 13
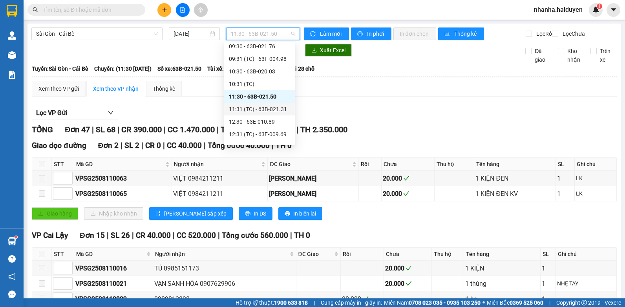
click at [243, 105] on div "11:31 (TC) - 63B-021.31" at bounding box center [259, 109] width 61 height 9
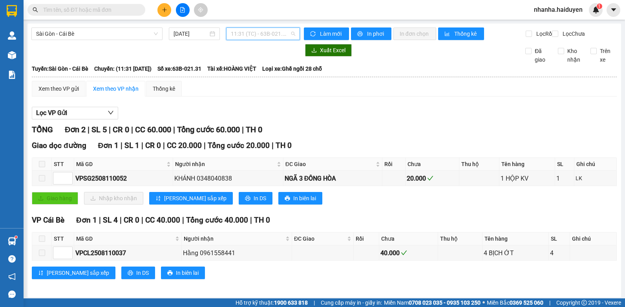
click at [274, 35] on span "11:31 (TC) - 63B-021.31" at bounding box center [263, 34] width 64 height 12
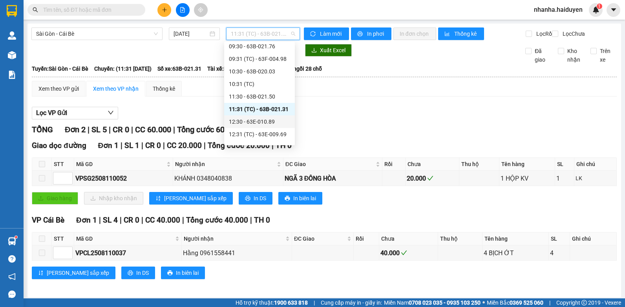
click at [249, 123] on div "12:30 - 63E-010.89" at bounding box center [259, 121] width 61 height 9
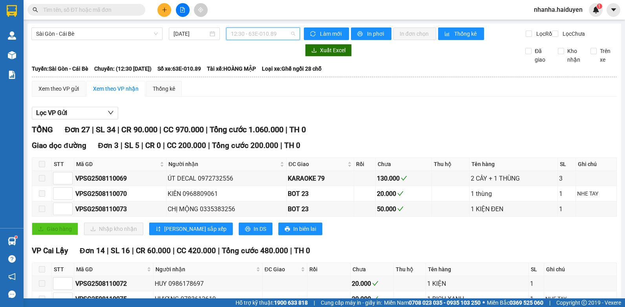
click at [272, 33] on span "12:30 - 63E-010.89" at bounding box center [263, 34] width 64 height 12
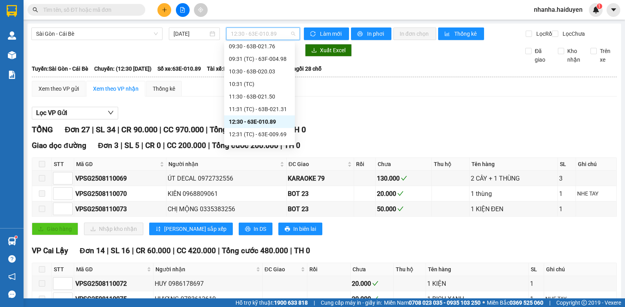
click at [256, 127] on div "12:30 - 63E-010.89" at bounding box center [259, 121] width 71 height 13
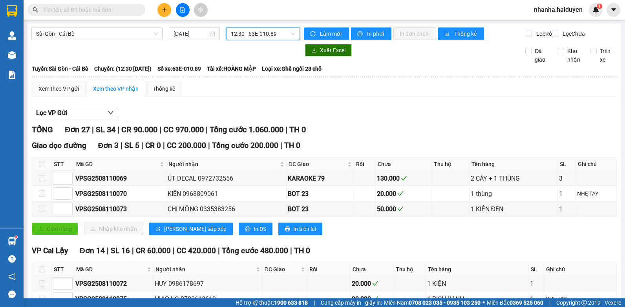
click at [268, 31] on span "12:30 - 63E-010.89" at bounding box center [263, 34] width 64 height 12
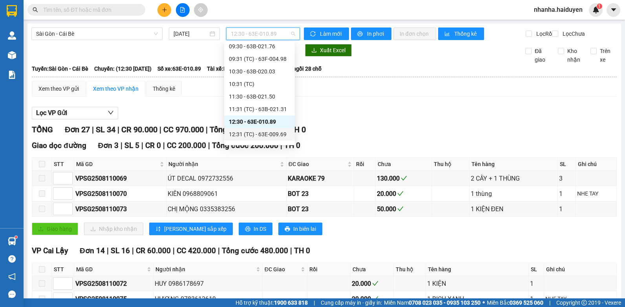
click at [253, 134] on div "12:31 (TC) - 63E-009.69" at bounding box center [259, 134] width 61 height 9
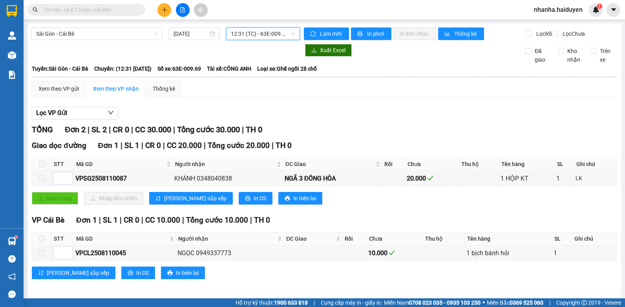
click at [264, 35] on span "12:31 (TC) - 63E-009.69" at bounding box center [263, 34] width 64 height 12
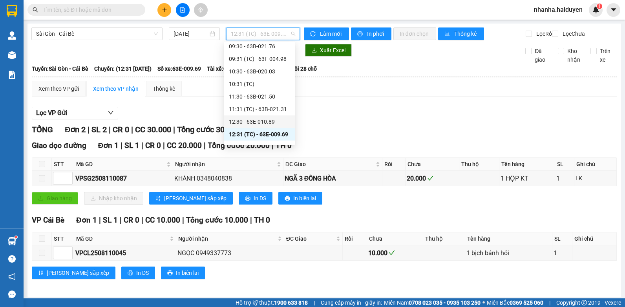
scroll to position [118, 0]
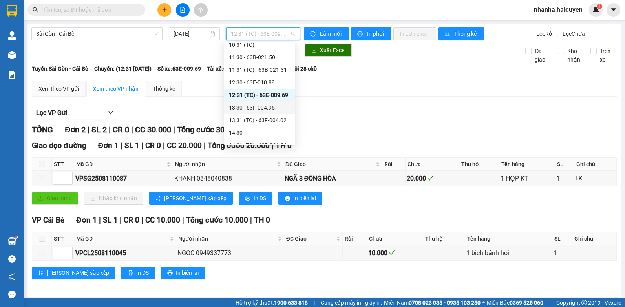
click at [258, 104] on div "13:30 - 63F-004.95" at bounding box center [259, 107] width 61 height 9
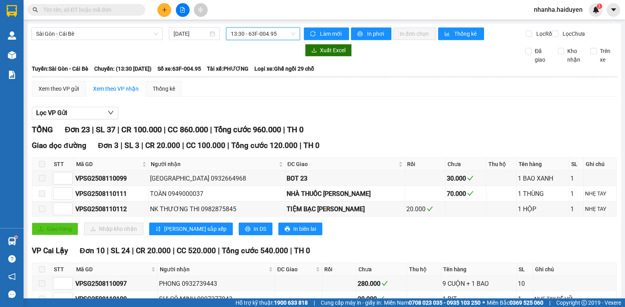
click at [280, 36] on span "13:30 - 63F-004.95" at bounding box center [263, 34] width 64 height 12
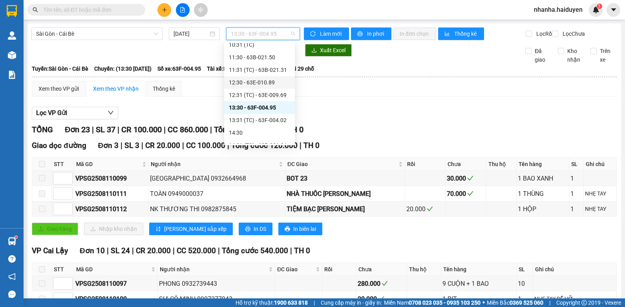
scroll to position [157, 0]
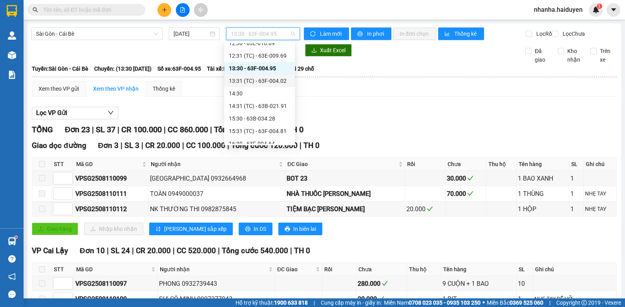
click at [260, 80] on div "13:31 (TC) - 63F-004.02" at bounding box center [259, 81] width 61 height 9
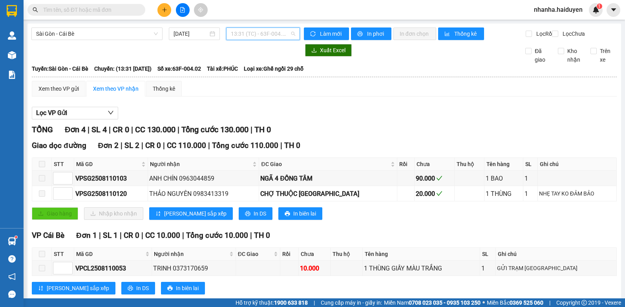
click at [261, 29] on span "13:31 (TC) - 63F-004.02" at bounding box center [263, 34] width 64 height 12
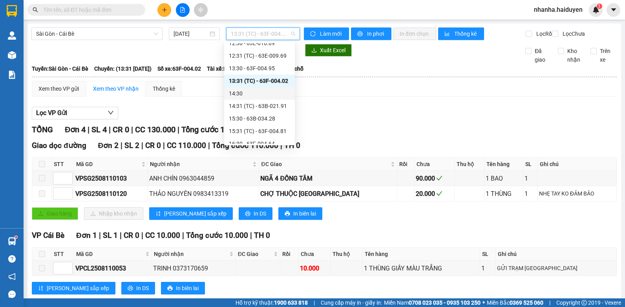
click at [254, 95] on div "14:30" at bounding box center [259, 93] width 61 height 9
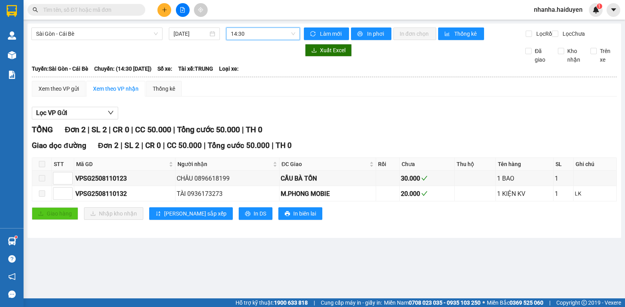
click at [254, 33] on span "14:30" at bounding box center [263, 34] width 64 height 12
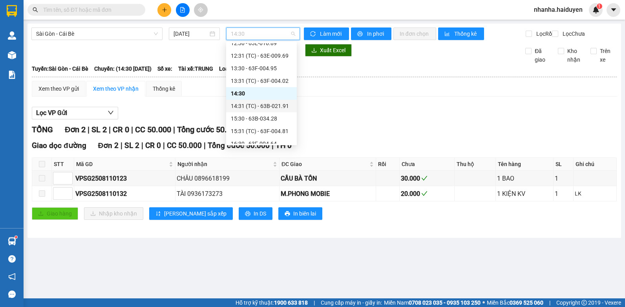
click at [265, 108] on div "14:31 (TC) - 63B-021.91" at bounding box center [261, 106] width 61 height 9
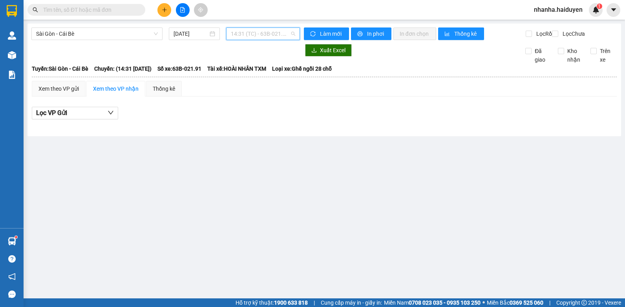
click at [262, 29] on span "14:31 (TC) - 63B-021.91" at bounding box center [263, 34] width 64 height 12
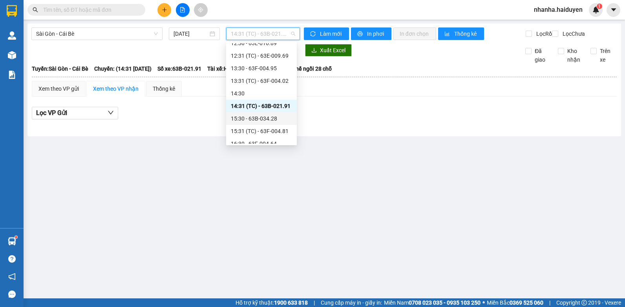
click at [250, 113] on div "15:30 - 63B-034.28" at bounding box center [261, 118] width 71 height 13
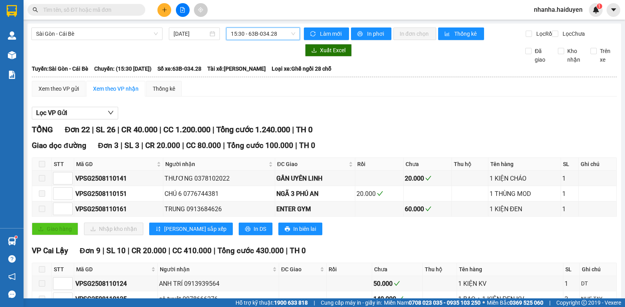
click at [263, 35] on span "15:30 - 63B-034.28" at bounding box center [263, 34] width 64 height 12
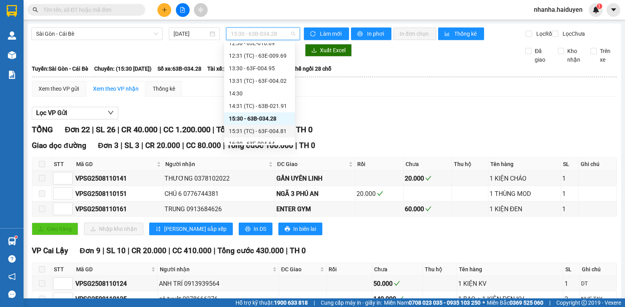
click at [245, 135] on div "15:31 (TC) - 63F-004.81" at bounding box center [259, 131] width 61 height 9
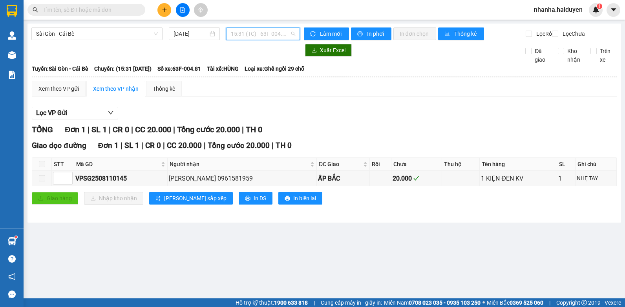
click at [261, 36] on span "15:31 (TC) - 63F-004.81" at bounding box center [263, 34] width 64 height 12
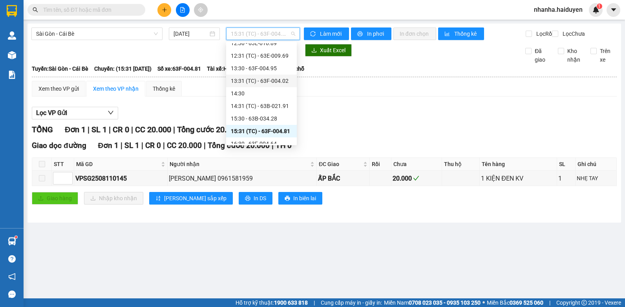
scroll to position [196, 0]
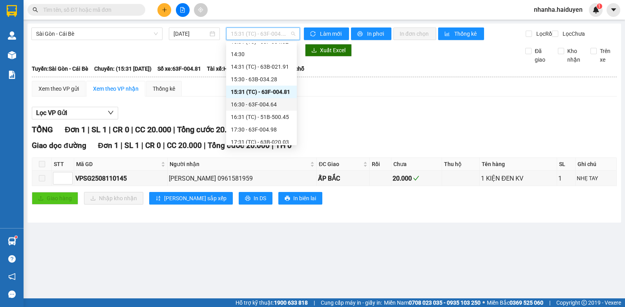
click at [252, 100] on div "16:30 - 63F-004.64" at bounding box center [261, 104] width 61 height 9
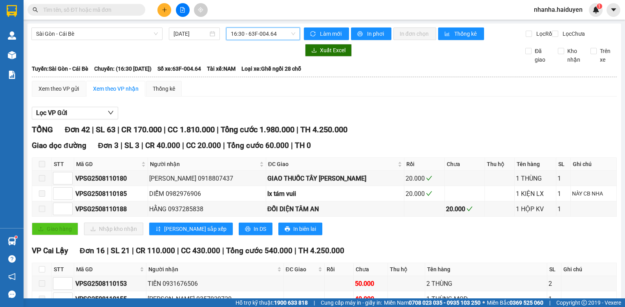
click at [267, 35] on span "16:30 - 63F-004.64" at bounding box center [263, 34] width 64 height 12
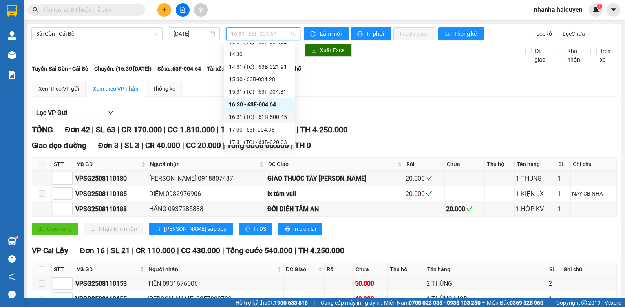
click at [256, 115] on div "16:31 (TC) - 51B-500.45" at bounding box center [259, 117] width 61 height 9
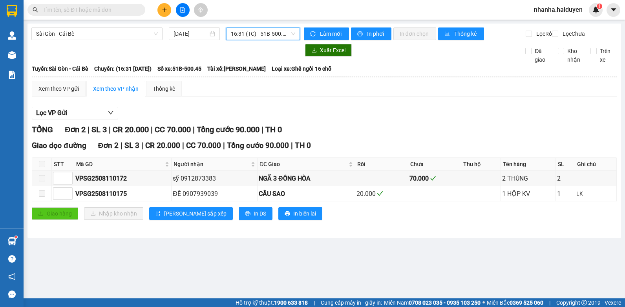
click at [248, 38] on span "16:31 (TC) - 51B-500.45" at bounding box center [263, 34] width 64 height 12
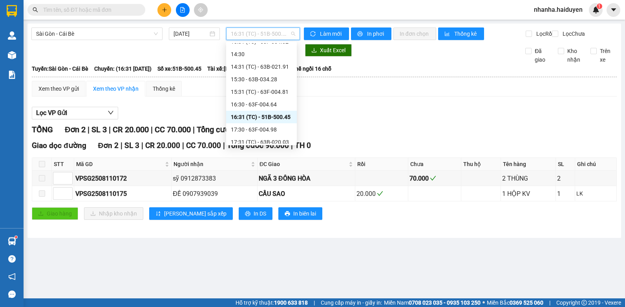
click at [256, 121] on div "16:31 (TC) - 51B-500.45" at bounding box center [261, 117] width 61 height 9
click at [264, 31] on span "16:31 (TC) - 51B-500.45" at bounding box center [263, 34] width 64 height 12
click at [253, 130] on div "17:30 - 63F-004.98" at bounding box center [261, 129] width 61 height 9
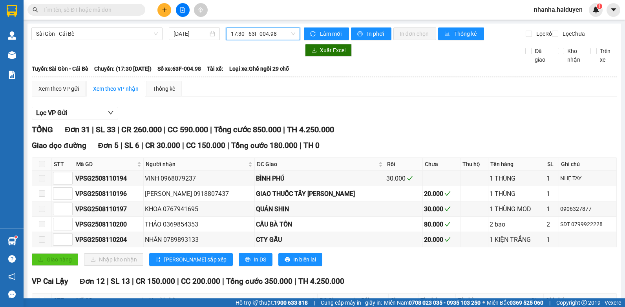
click at [256, 30] on span "17:30 - 63F-004.98" at bounding box center [263, 34] width 64 height 12
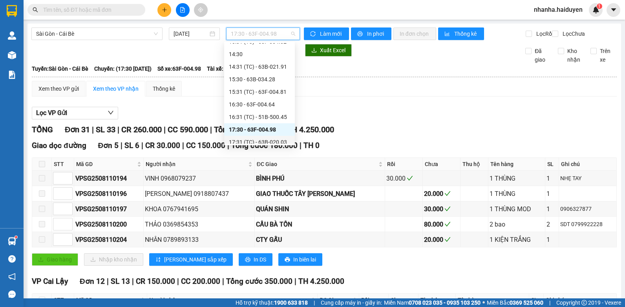
click at [245, 136] on div "17:31 (TC) - 63B-020.03" at bounding box center [259, 142] width 71 height 13
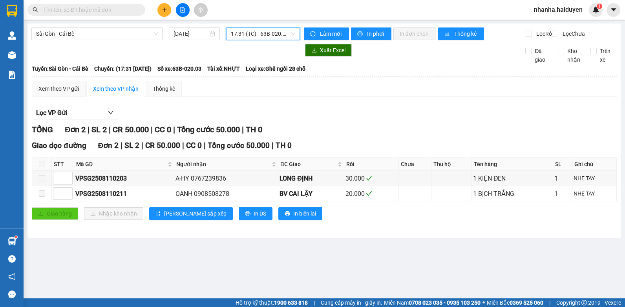
click at [256, 30] on span "17:31 (TC) - 63B-020.03" at bounding box center [263, 34] width 64 height 12
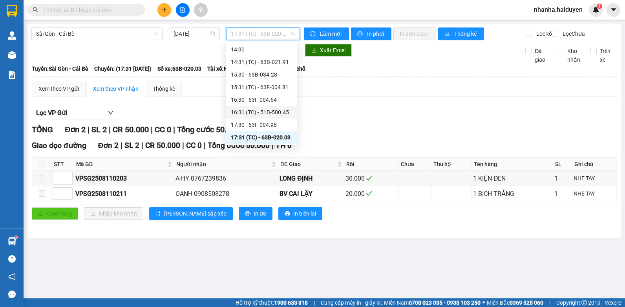
scroll to position [226, 0]
click at [245, 124] on div "18:30" at bounding box center [261, 124] width 61 height 9
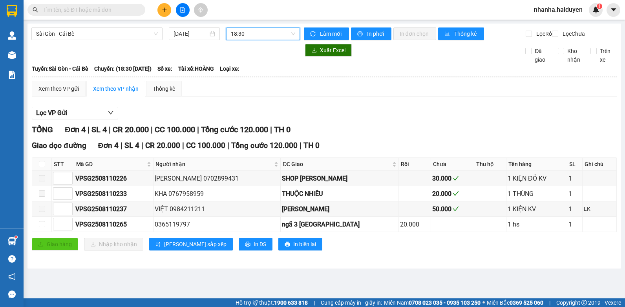
click at [261, 38] on span "18:30" at bounding box center [263, 34] width 64 height 12
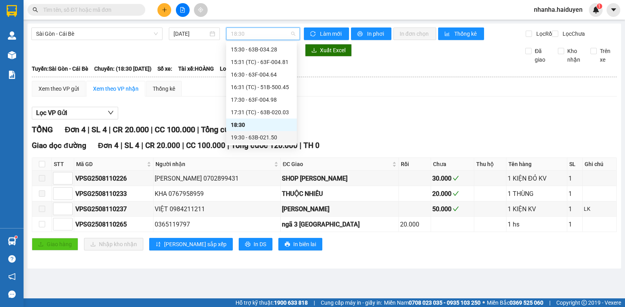
click at [239, 137] on div "19:30 - 63B-021.50" at bounding box center [261, 137] width 61 height 9
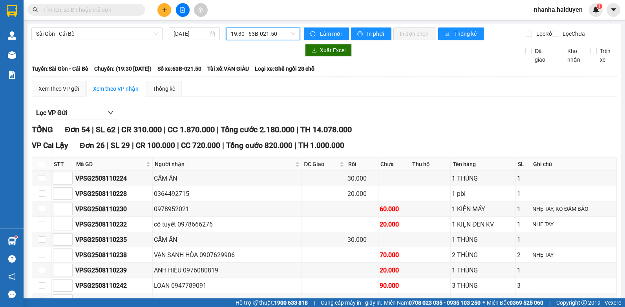
click at [258, 37] on span "19:30 - 63B-021.50" at bounding box center [263, 34] width 64 height 12
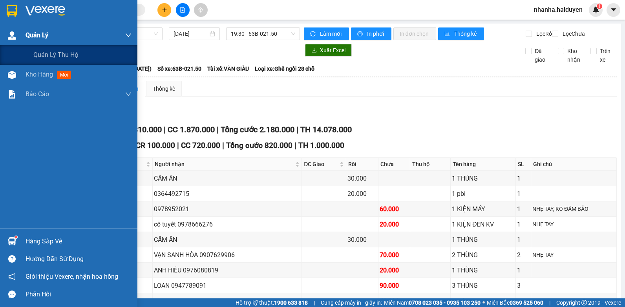
drag, startPoint x: 50, startPoint y: 38, endPoint x: 42, endPoint y: 68, distance: 31.2
click at [50, 40] on div "Quản Lý" at bounding box center [79, 36] width 106 height 20
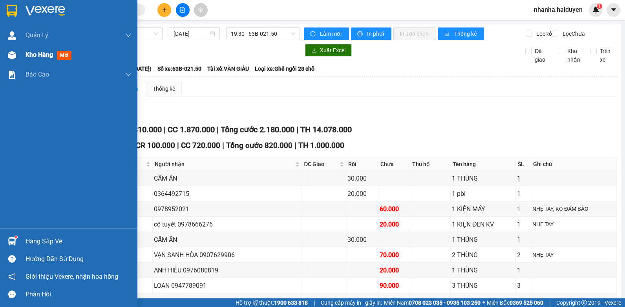
click at [45, 59] on div "Kho hàng mới" at bounding box center [50, 55] width 49 height 10
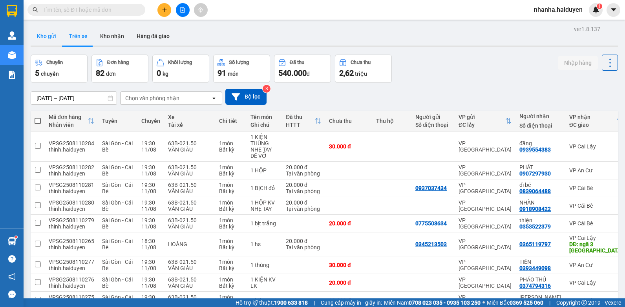
click at [50, 38] on button "Kho gửi" at bounding box center [47, 36] width 32 height 19
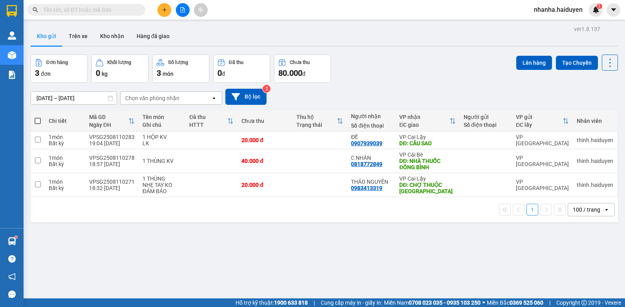
scroll to position [36, 0]
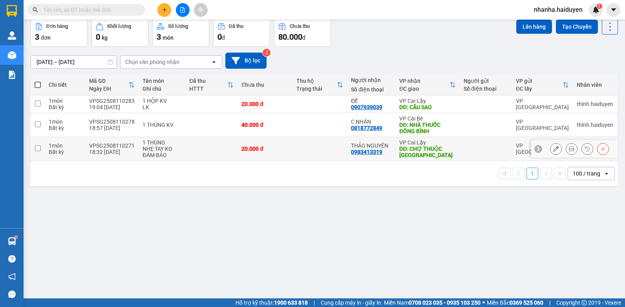
drag, startPoint x: 299, startPoint y: 145, endPoint x: 300, endPoint y: 131, distance: 14.5
click at [299, 145] on td at bounding box center [319, 149] width 55 height 24
checkbox input "true"
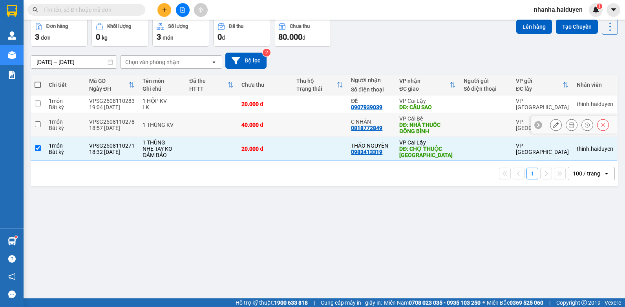
click at [304, 121] on td at bounding box center [319, 125] width 55 height 24
checkbox input "true"
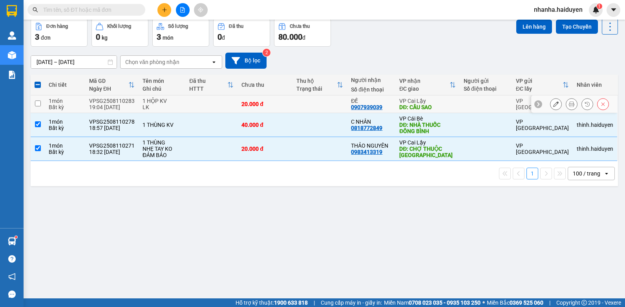
click at [303, 101] on td at bounding box center [319, 104] width 55 height 18
checkbox input "true"
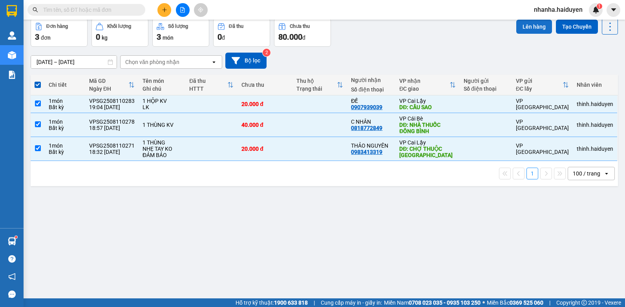
click at [524, 27] on button "Lên hàng" at bounding box center [534, 27] width 36 height 14
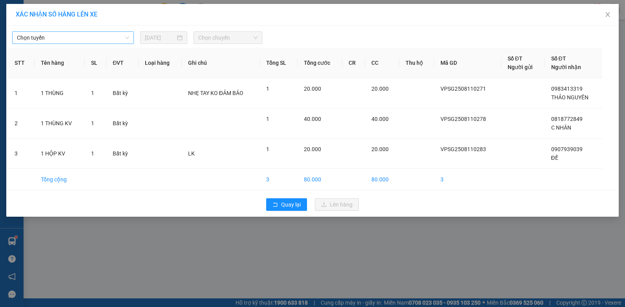
click at [123, 34] on span "Chọn tuyến" at bounding box center [73, 38] width 112 height 12
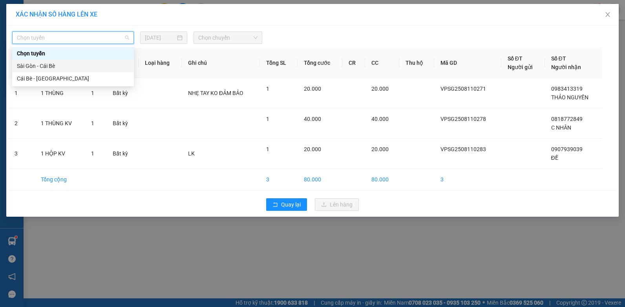
click at [60, 68] on div "Sài Gòn - Cái Bè" at bounding box center [73, 66] width 112 height 9
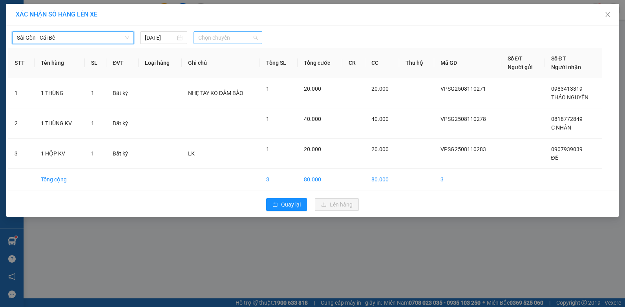
click at [240, 37] on span "Chọn chuyến" at bounding box center [227, 38] width 59 height 12
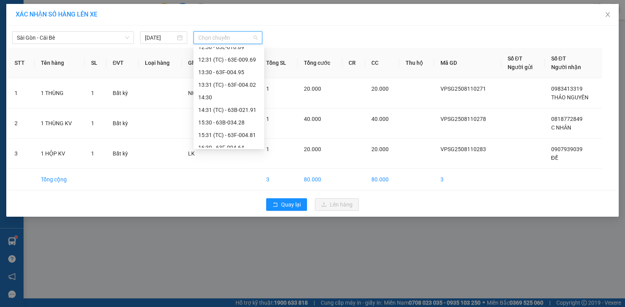
scroll to position [226, 0]
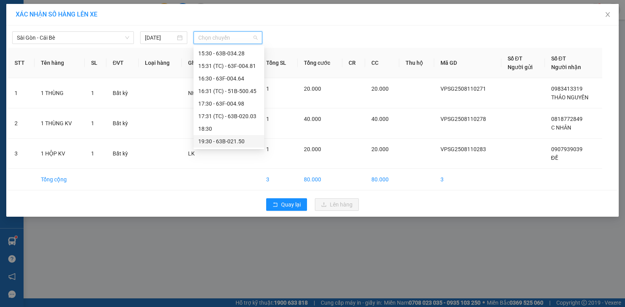
click at [222, 142] on div "19:30 - 63B-021.50" at bounding box center [228, 141] width 61 height 9
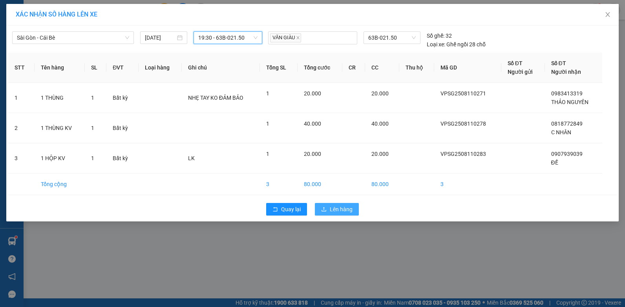
click at [342, 210] on span "Lên hàng" at bounding box center [341, 209] width 23 height 9
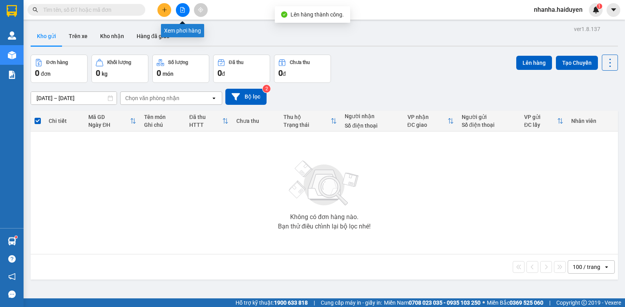
click at [178, 9] on button at bounding box center [183, 10] width 14 height 14
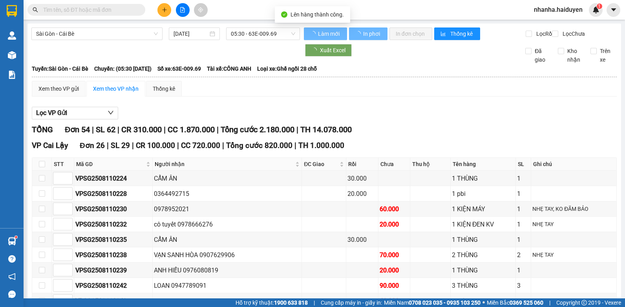
click at [279, 35] on span "05:30 - 63E-009.69" at bounding box center [263, 34] width 64 height 12
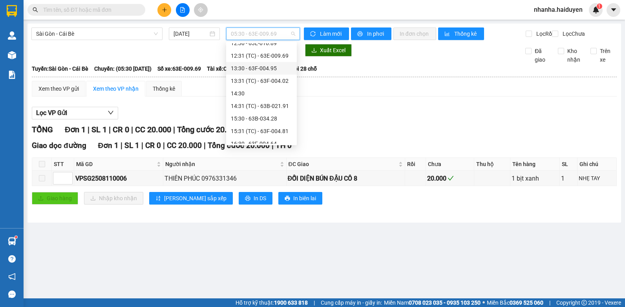
scroll to position [226, 0]
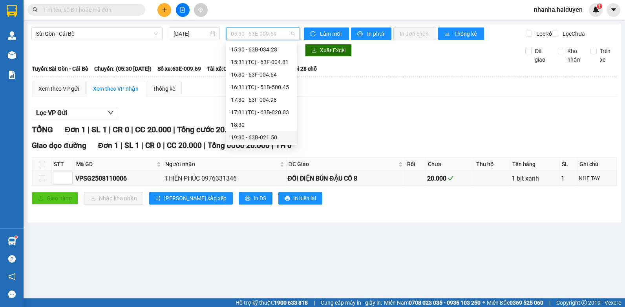
click at [268, 136] on div "19:30 - 63B-021.50" at bounding box center [261, 137] width 61 height 9
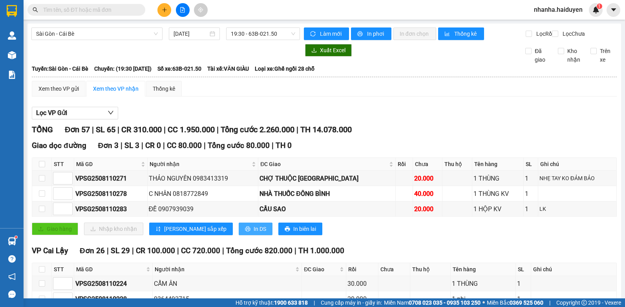
click at [239, 232] on button "In DS" at bounding box center [256, 228] width 34 height 13
click at [395, 136] on div "TỔNG Đơn 57 | SL 65 | CR 310.000 | CC 1.950.000 | Tổng cước 2.260.000 | TH 14.0…" at bounding box center [324, 130] width 585 height 12
click at [39, 167] on input "checkbox" at bounding box center [42, 164] width 6 height 6
checkbox input "true"
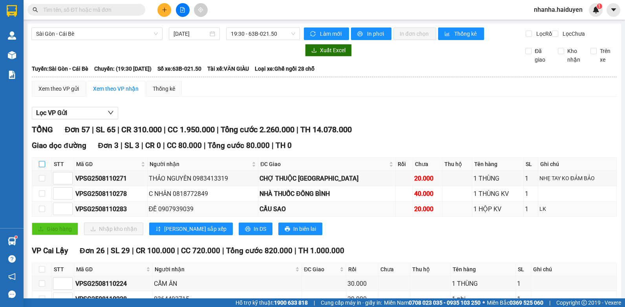
checkbox input "true"
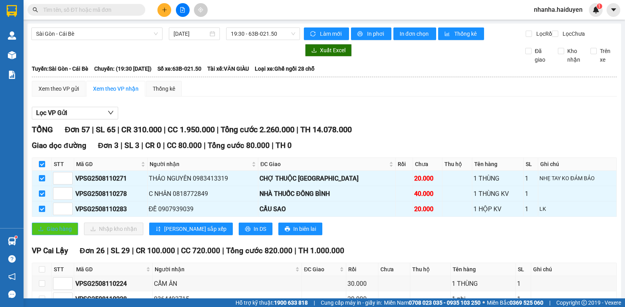
click at [64, 232] on button "Giao hàng" at bounding box center [55, 228] width 46 height 13
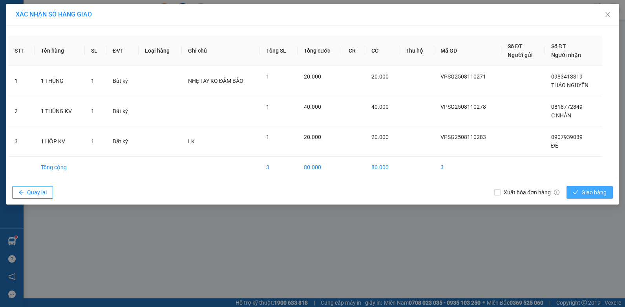
click at [570, 191] on button "Giao hàng" at bounding box center [589, 192] width 46 height 13
